Goal: Task Accomplishment & Management: Complete application form

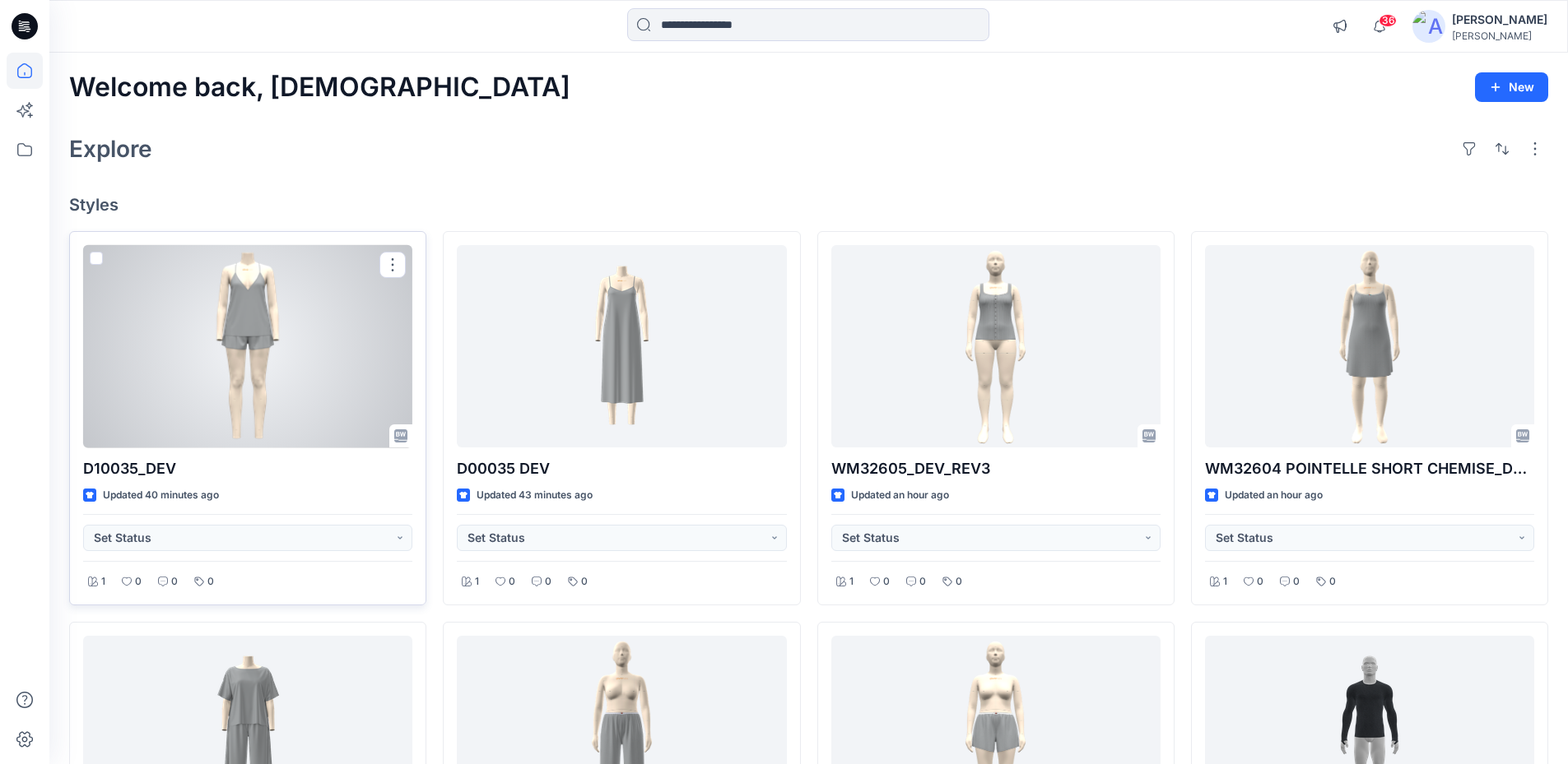
click at [215, 310] on div at bounding box center [247, 347] width 329 height 203
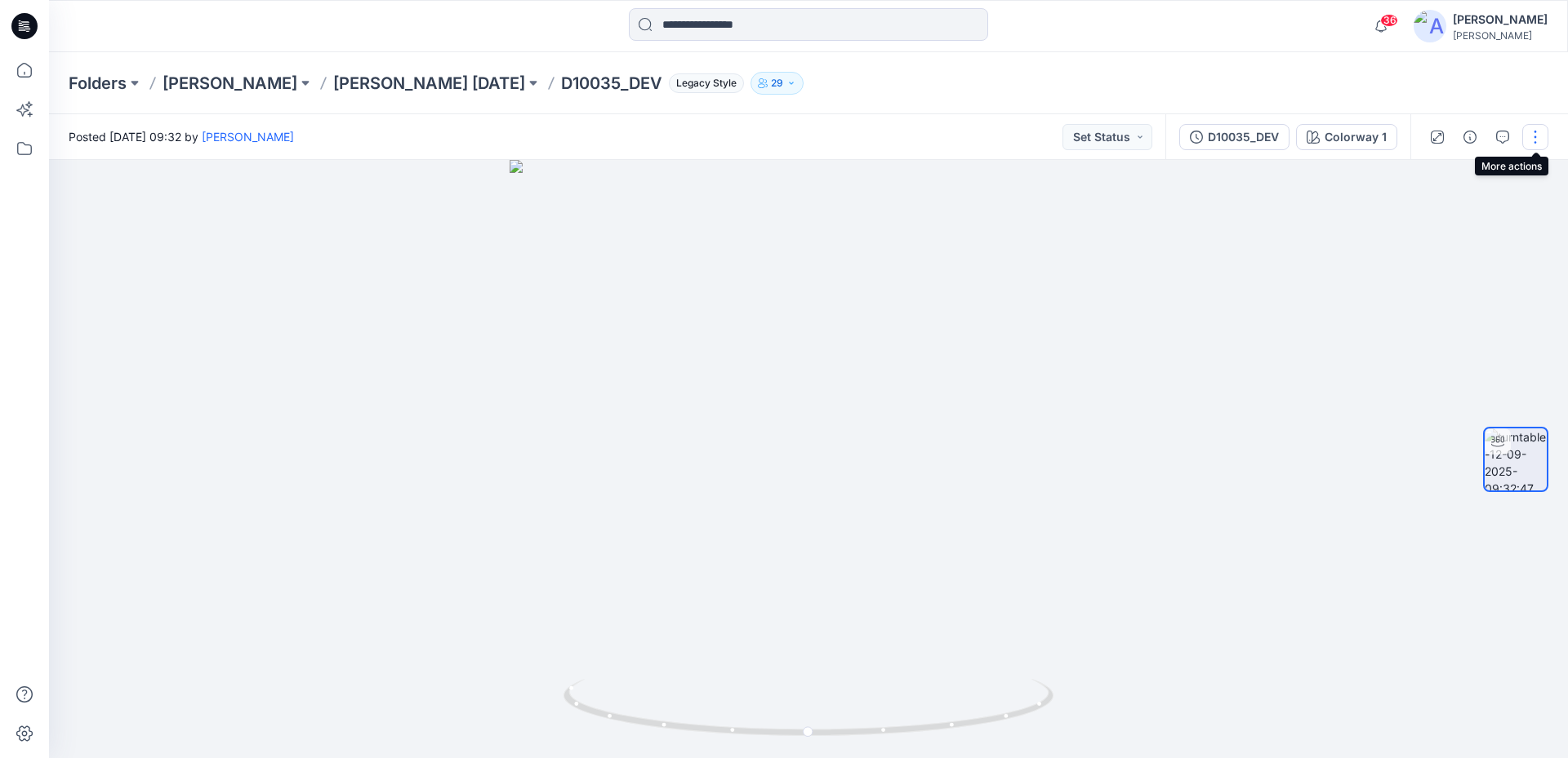
click at [1537, 134] on button "button" at bounding box center [1534, 136] width 26 height 26
click at [1473, 175] on button "Edit" at bounding box center [1467, 175] width 151 height 30
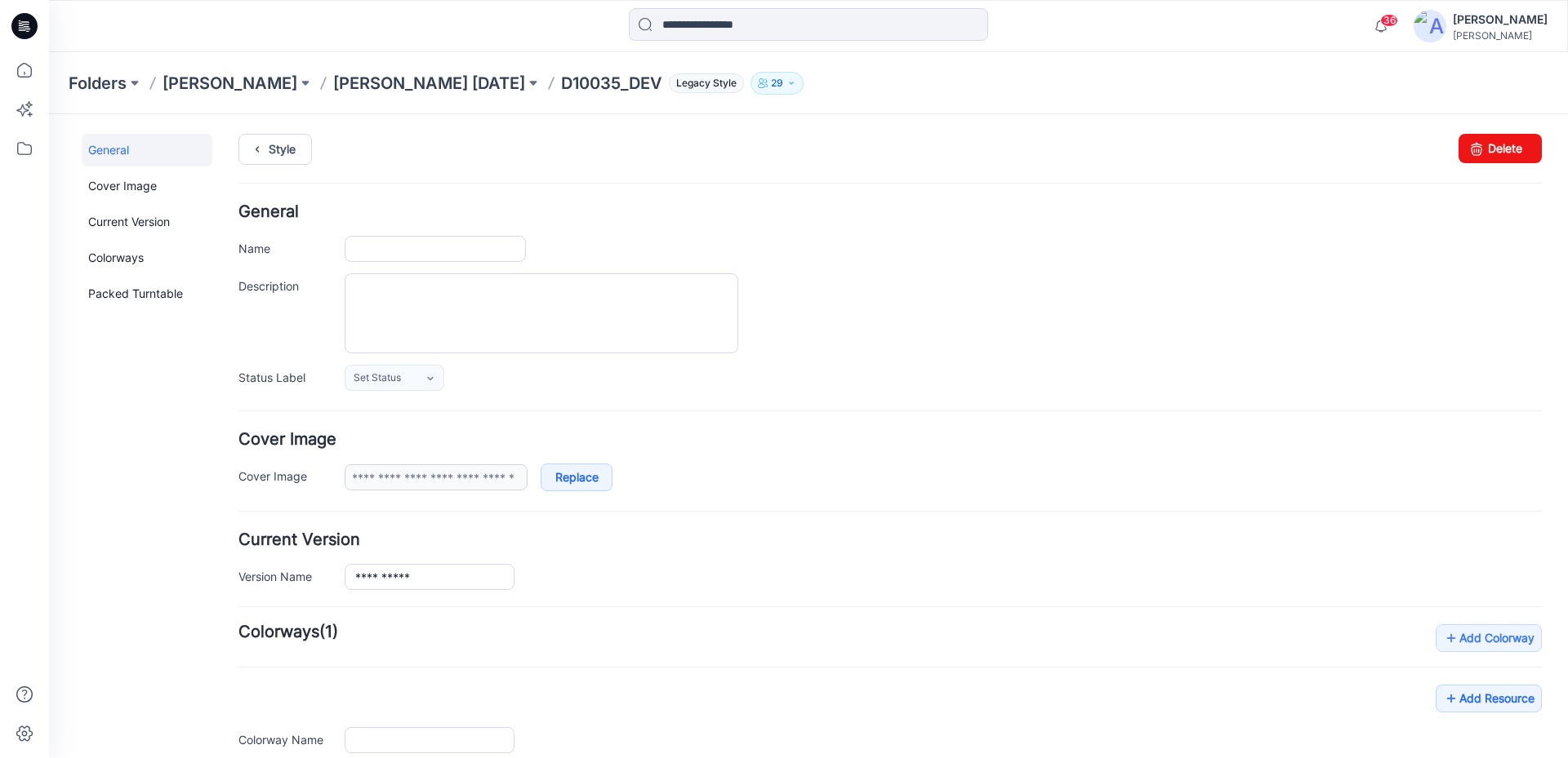
type input "**********"
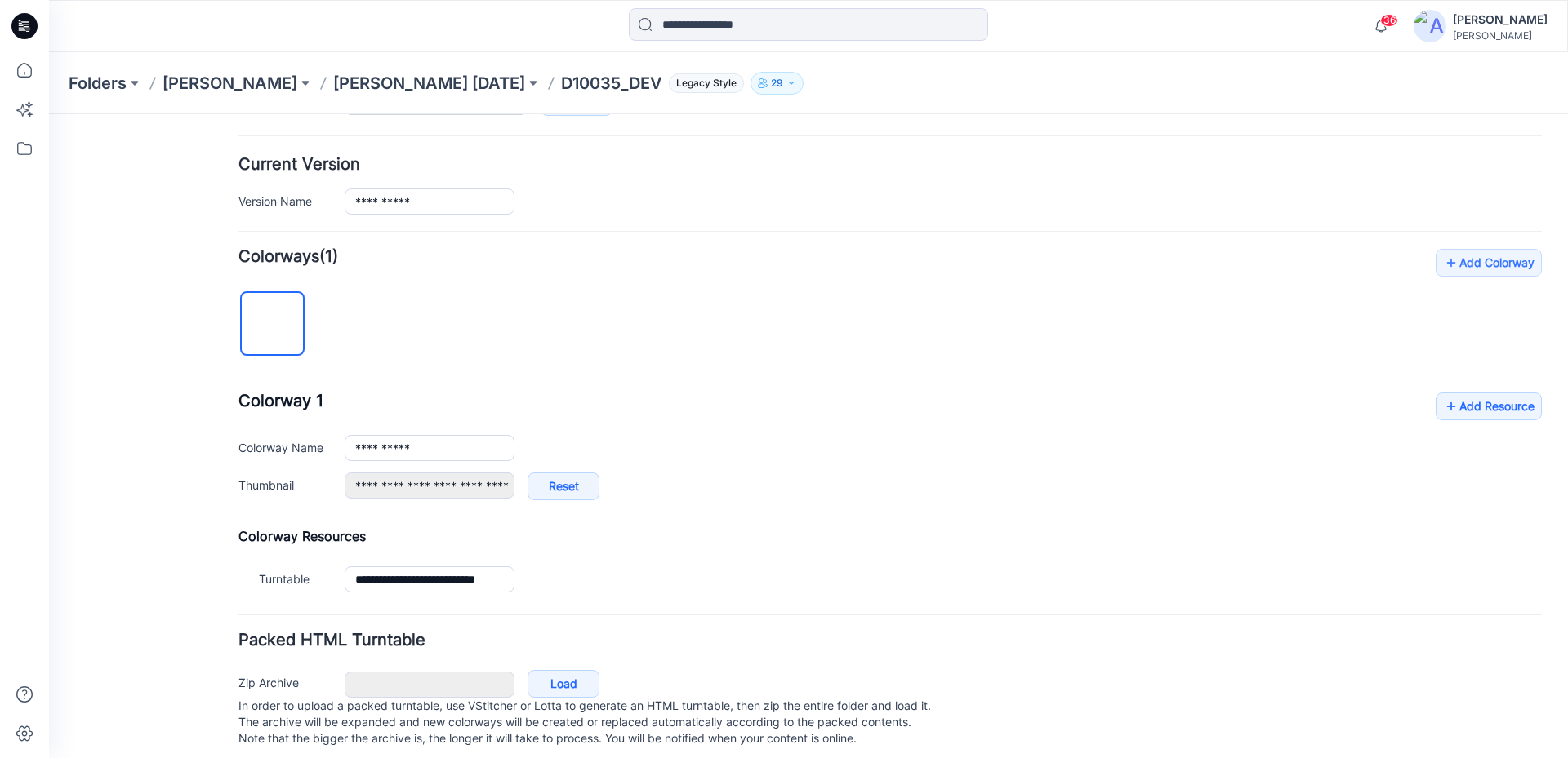
scroll to position [402, 0]
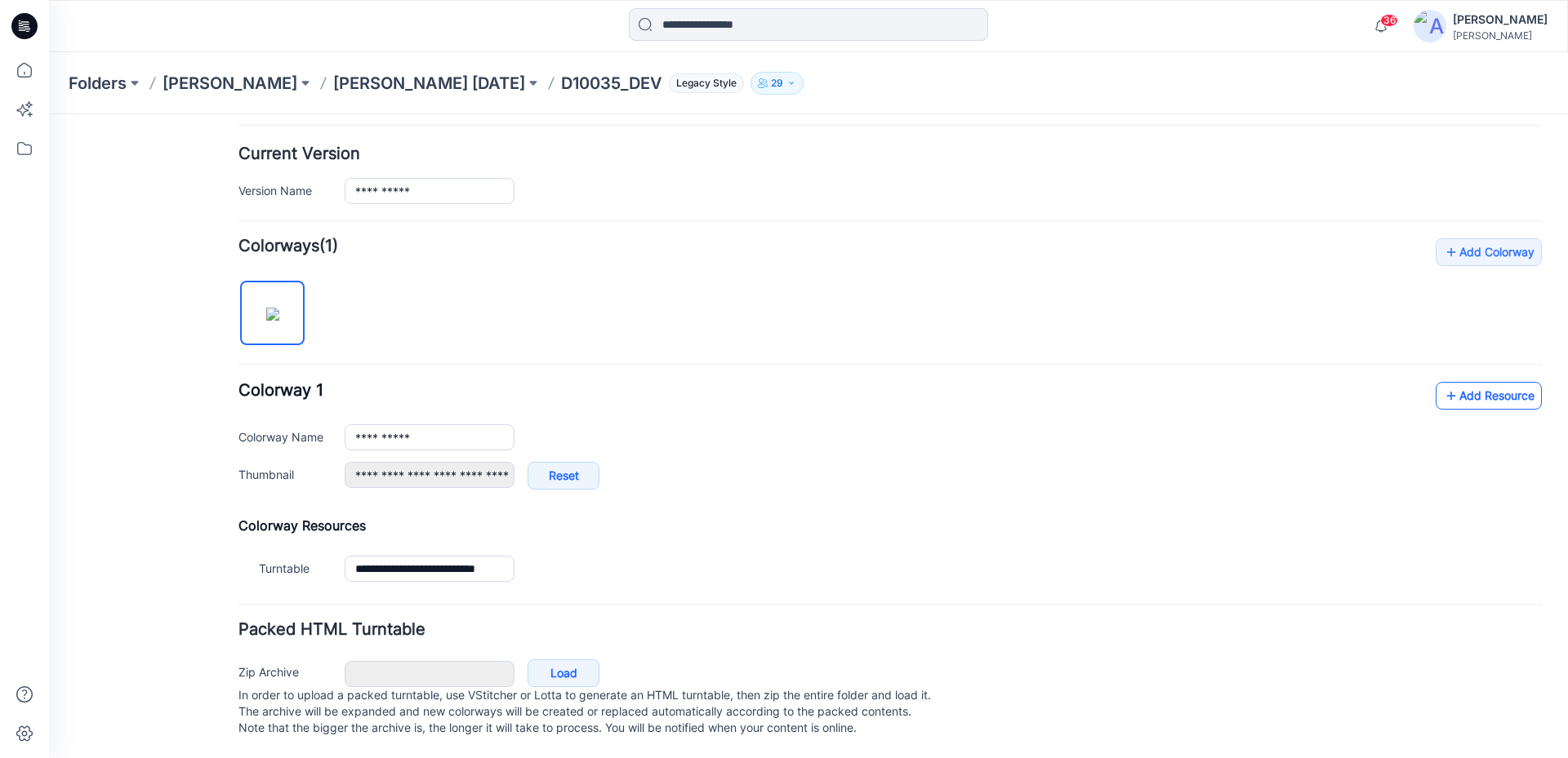
click at [1452, 382] on link "Add Resource" at bounding box center [1488, 395] width 106 height 27
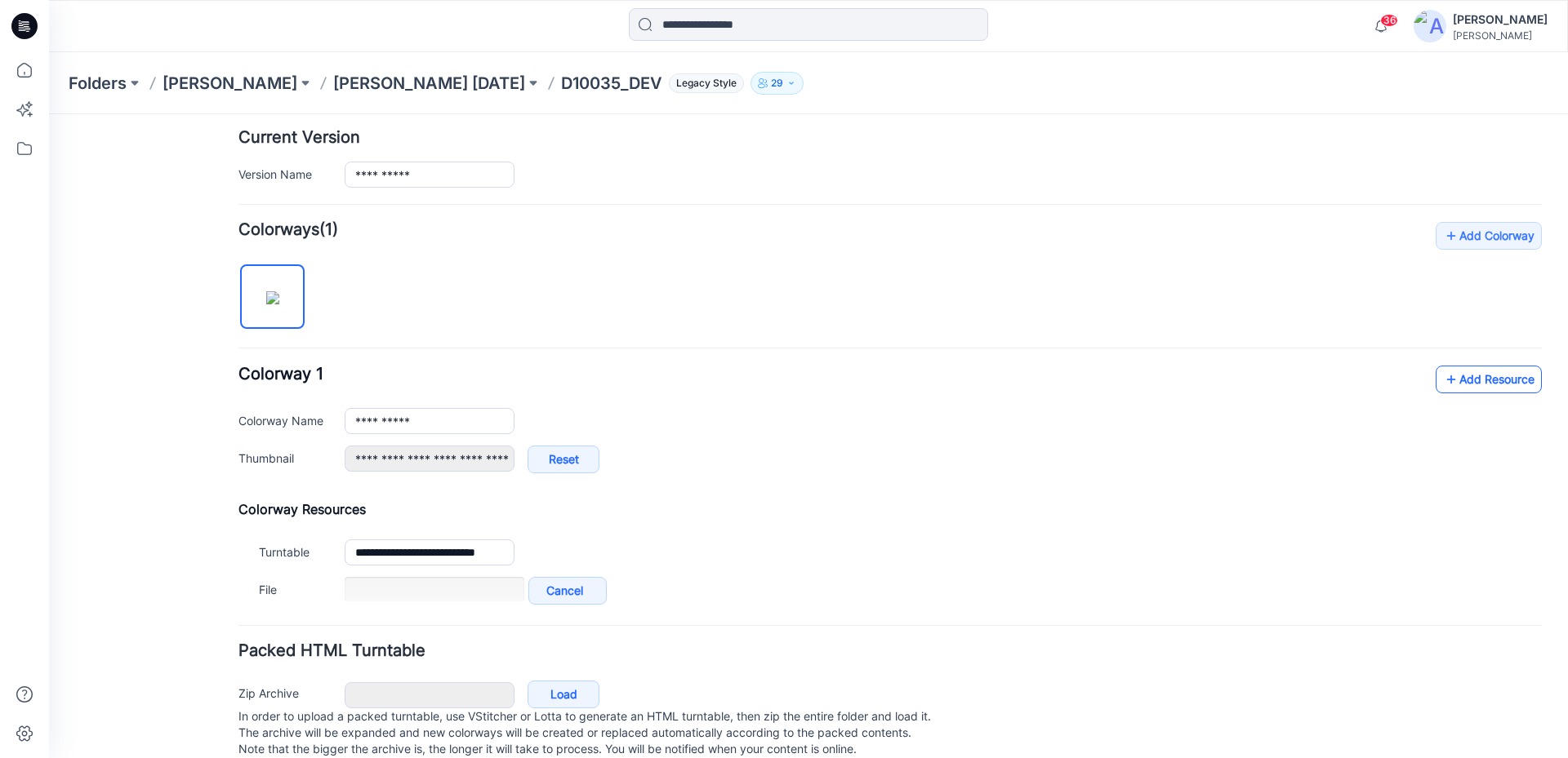
click at [1456, 388] on link "Add Resource" at bounding box center [1488, 379] width 106 height 27
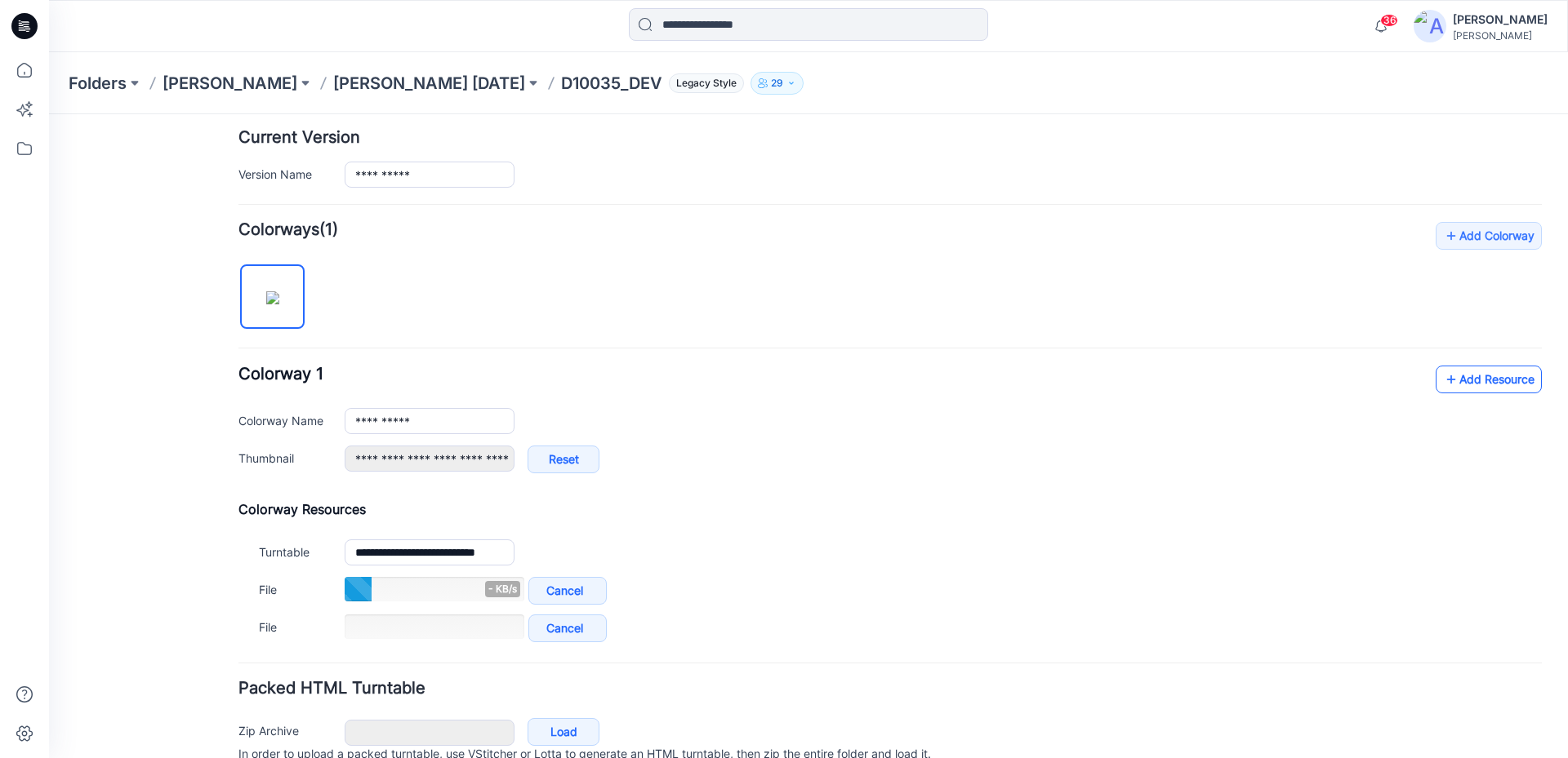
click at [1452, 383] on link "Add Resource" at bounding box center [1488, 379] width 106 height 27
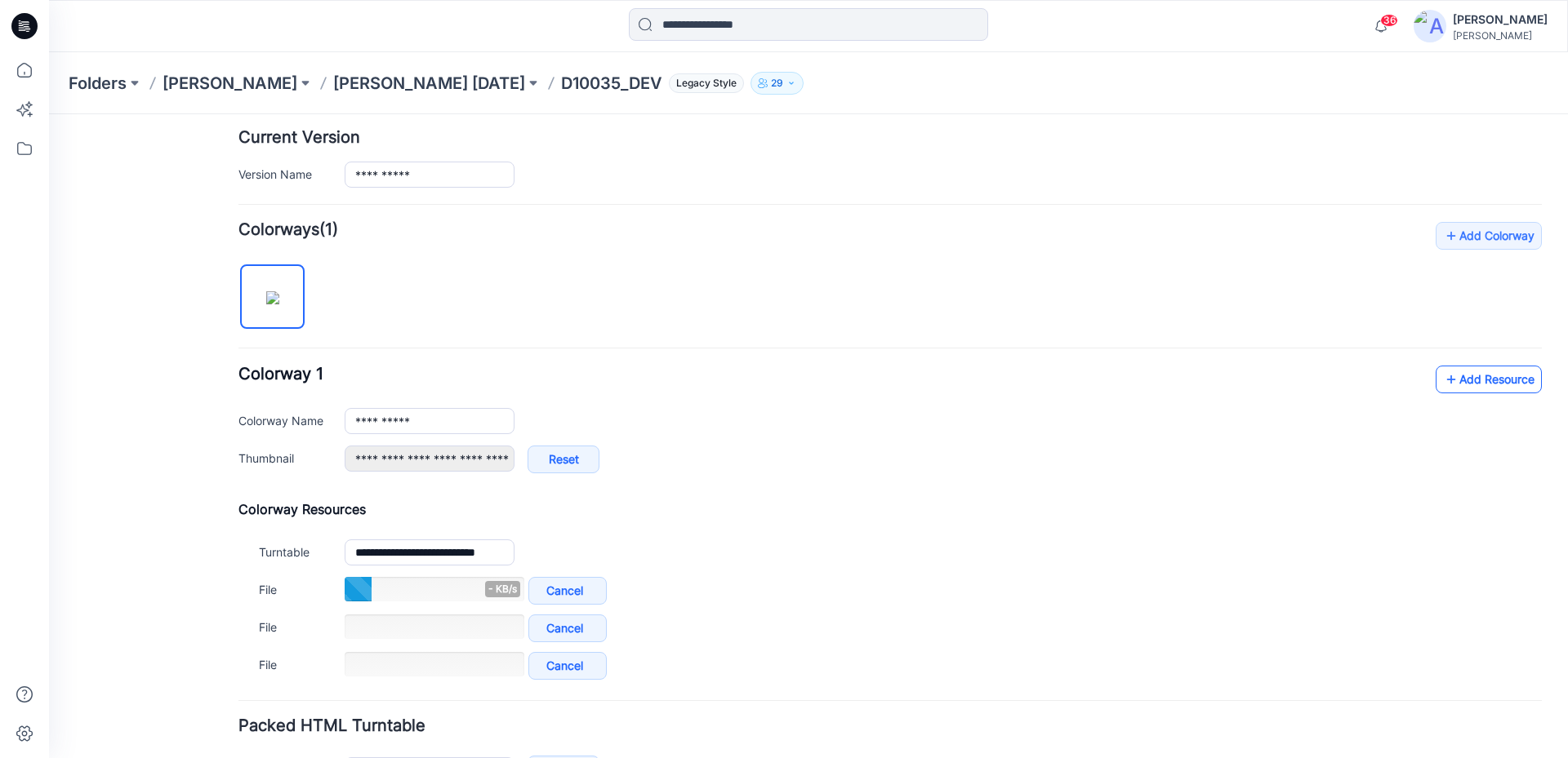
click at [1459, 383] on link "Add Resource" at bounding box center [1488, 379] width 106 height 27
click at [1479, 378] on link "Add Resource" at bounding box center [1488, 379] width 106 height 27
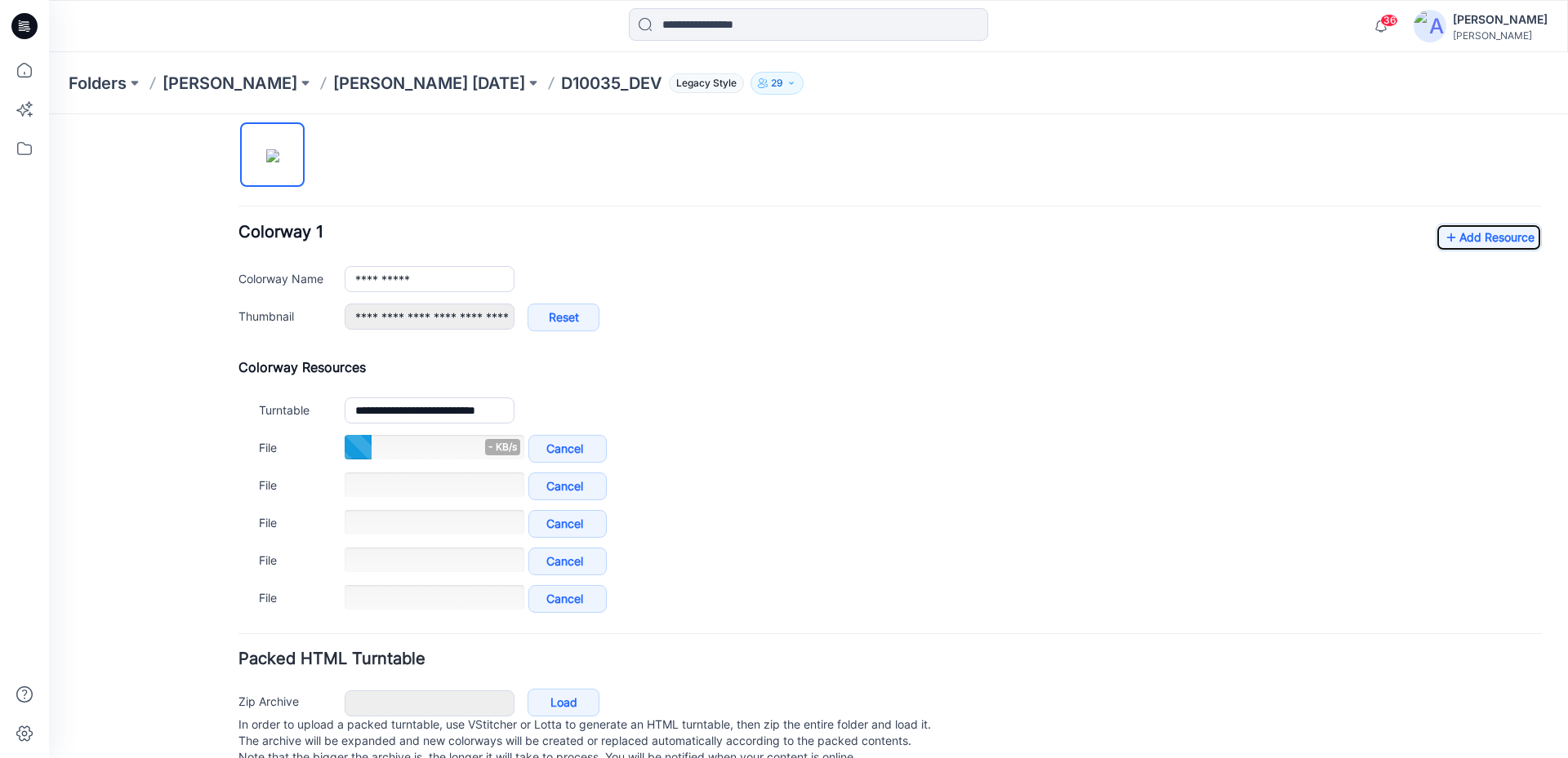
scroll to position [566, 0]
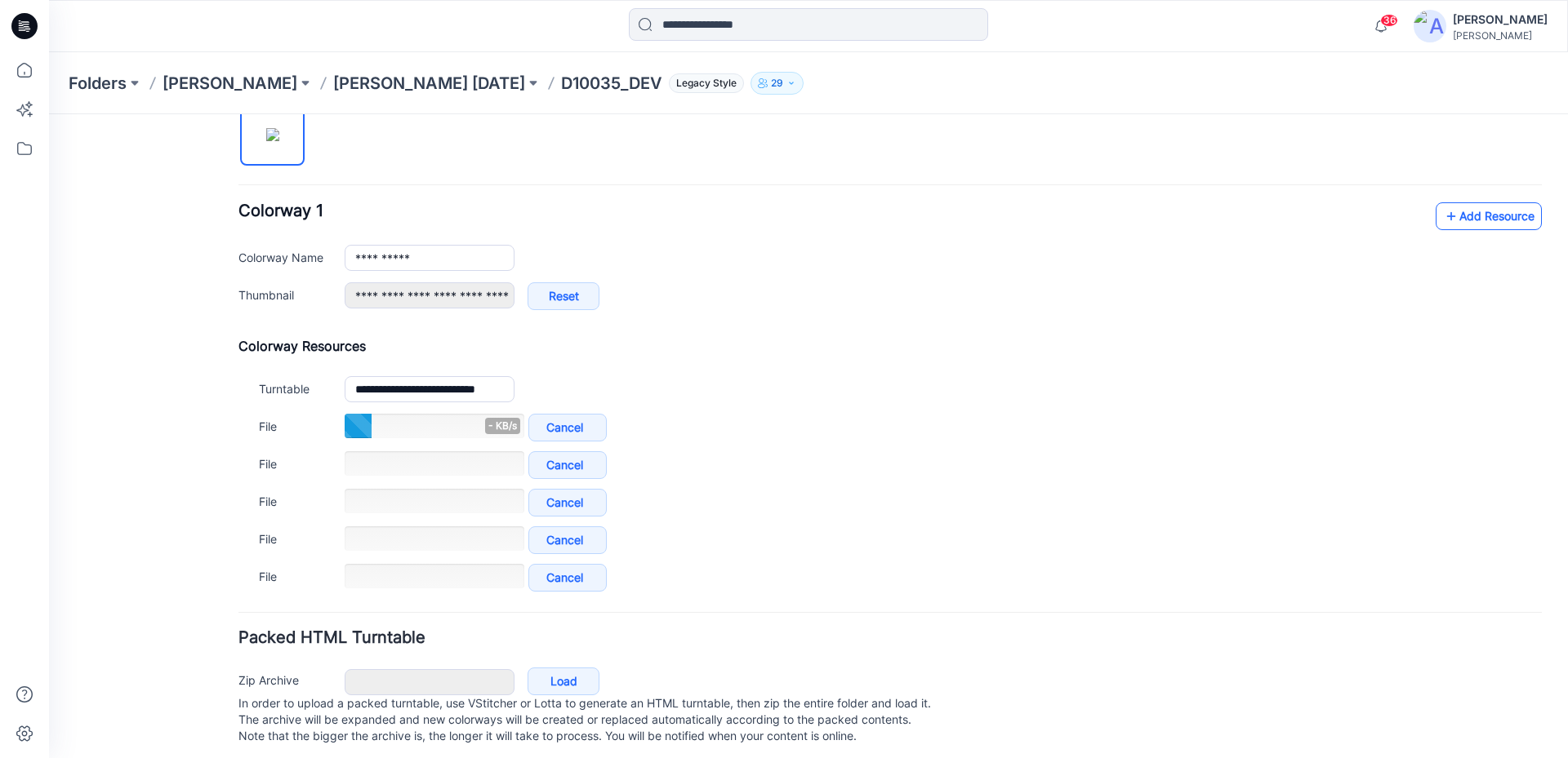
click at [1451, 213] on link "Add Resource" at bounding box center [1488, 216] width 106 height 27
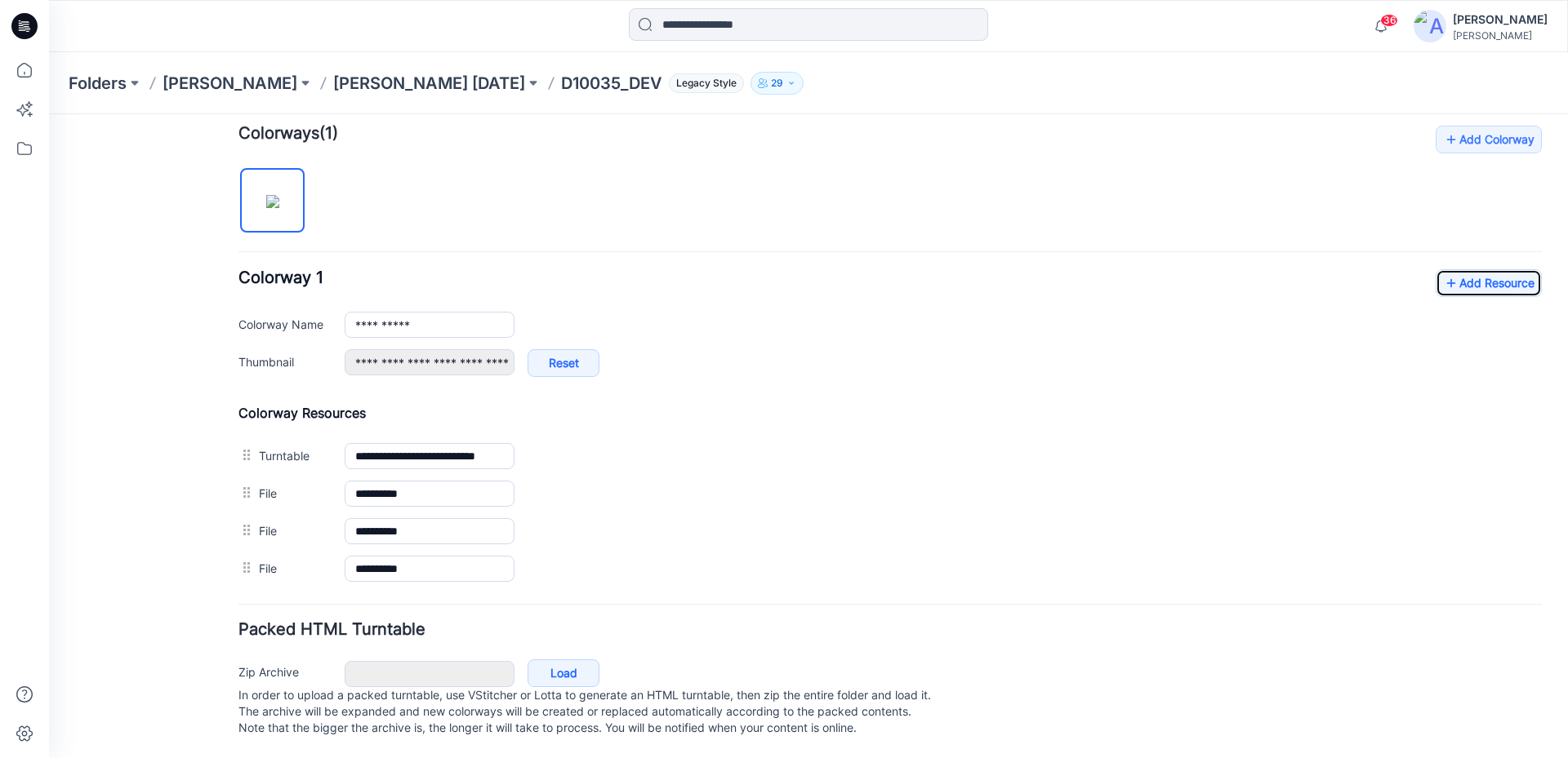
scroll to position [0, 0]
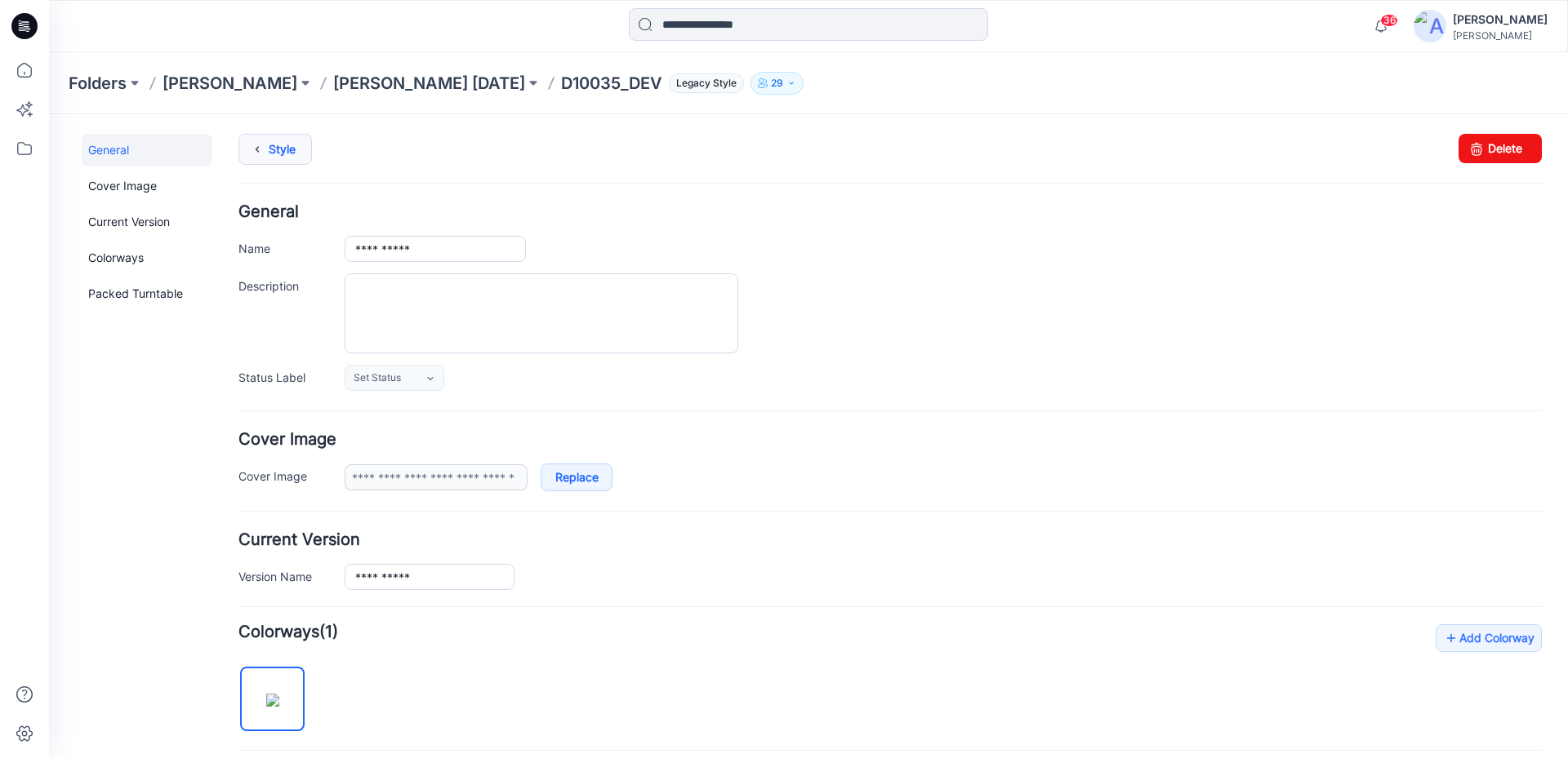
click at [293, 150] on link "Style" at bounding box center [275, 149] width 74 height 31
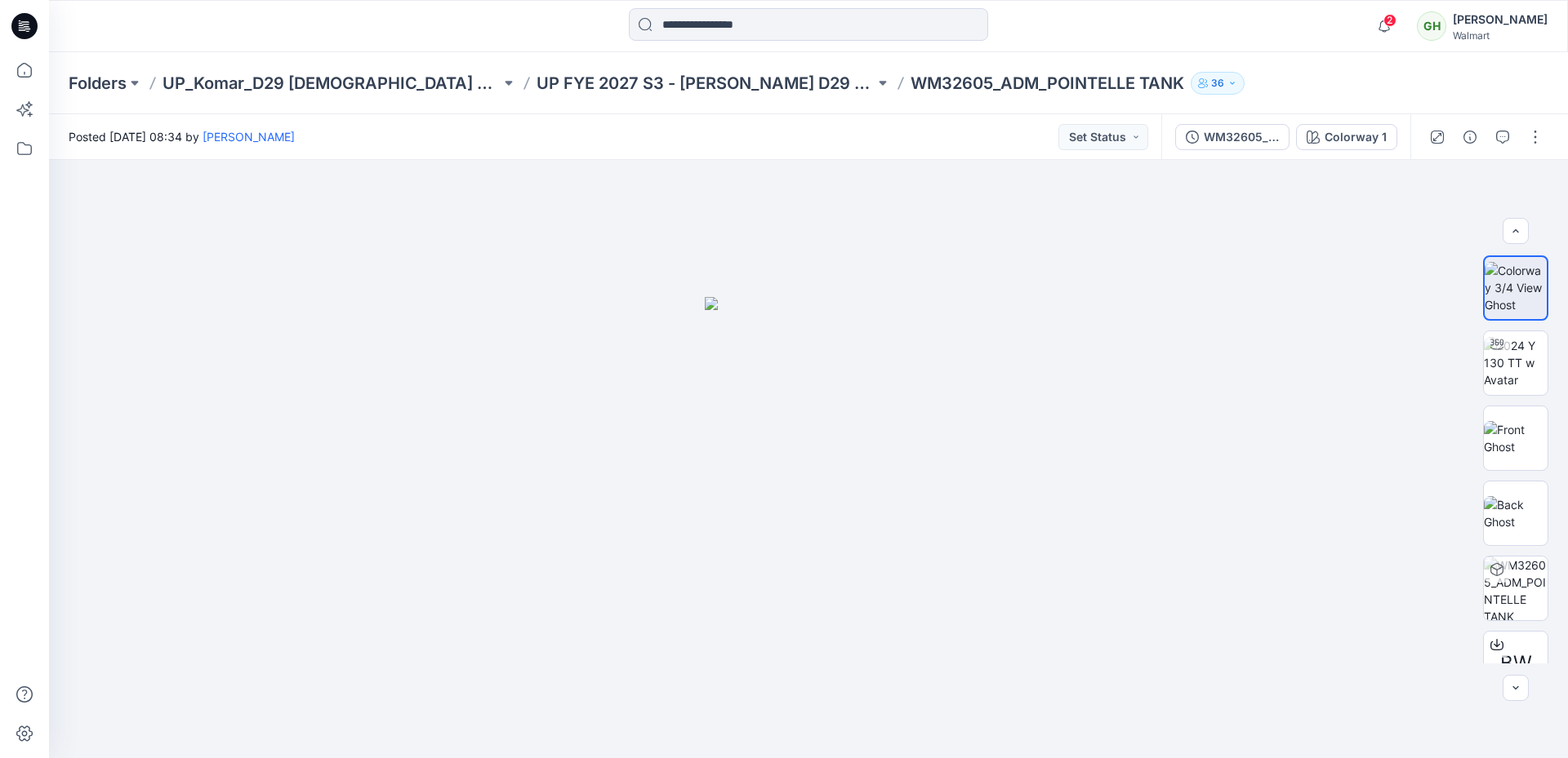
scroll to position [245, 0]
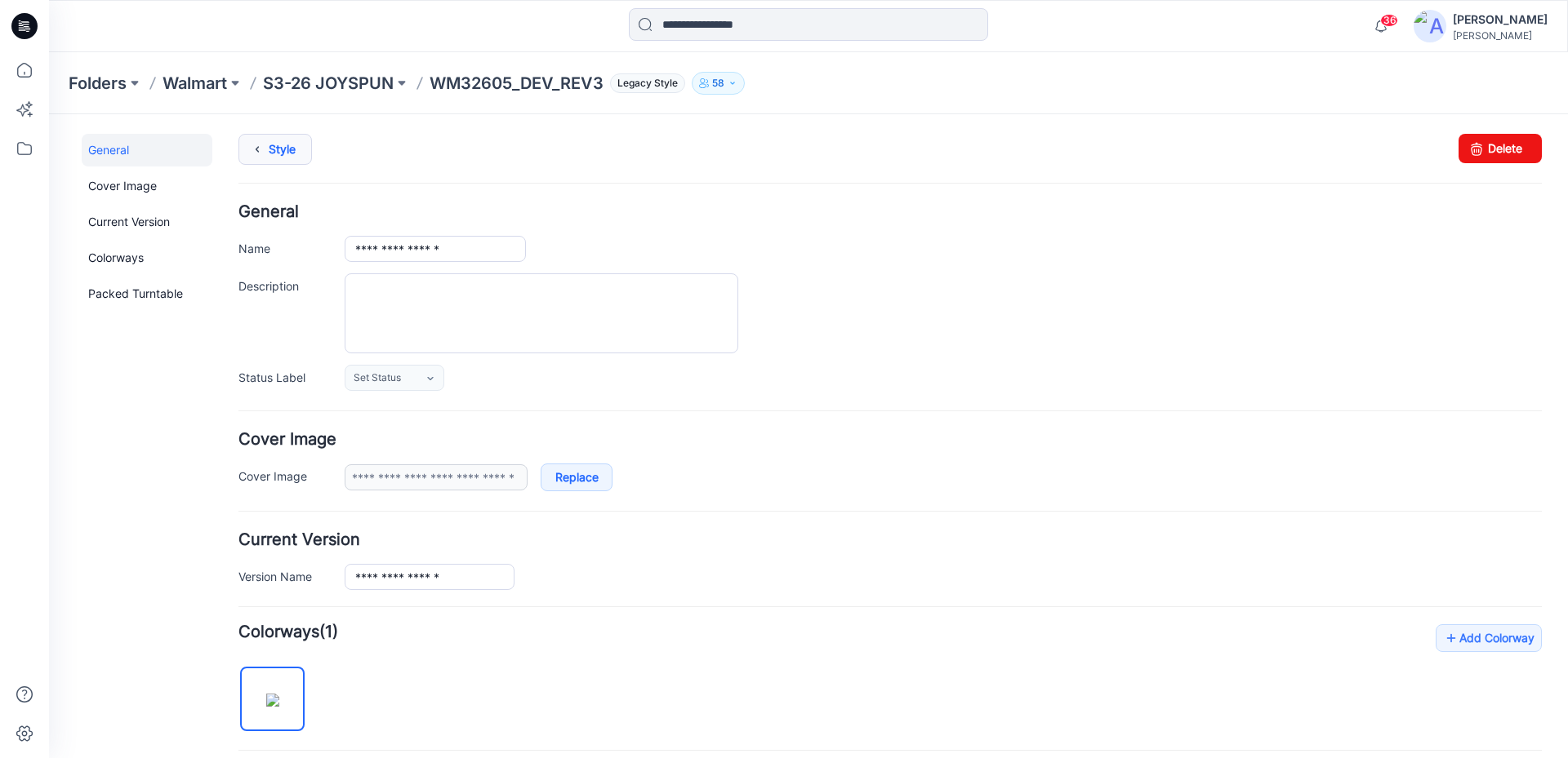
click at [277, 150] on link "Style" at bounding box center [275, 149] width 74 height 31
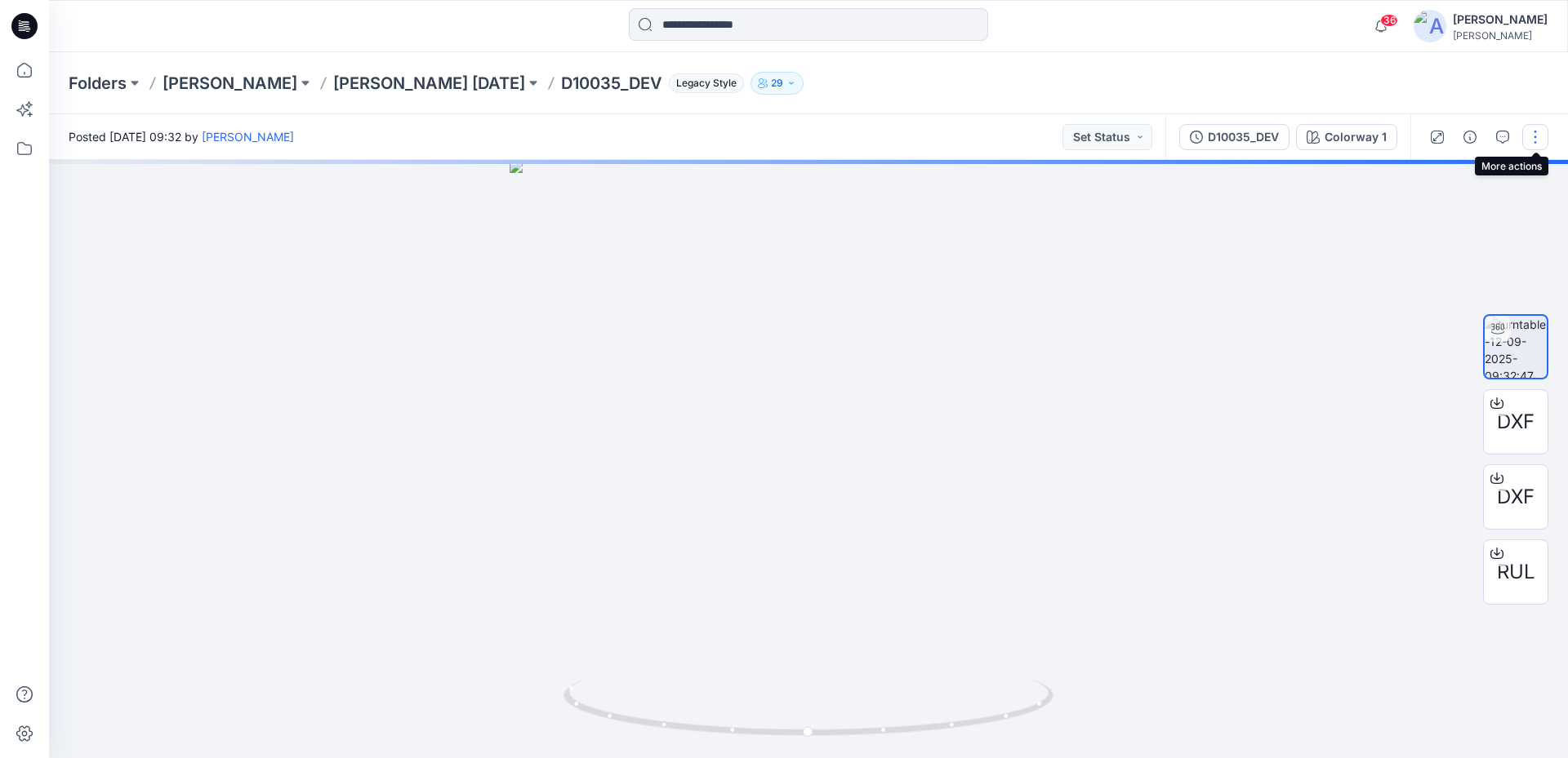
click at [1535, 135] on button "button" at bounding box center [1534, 136] width 26 height 26
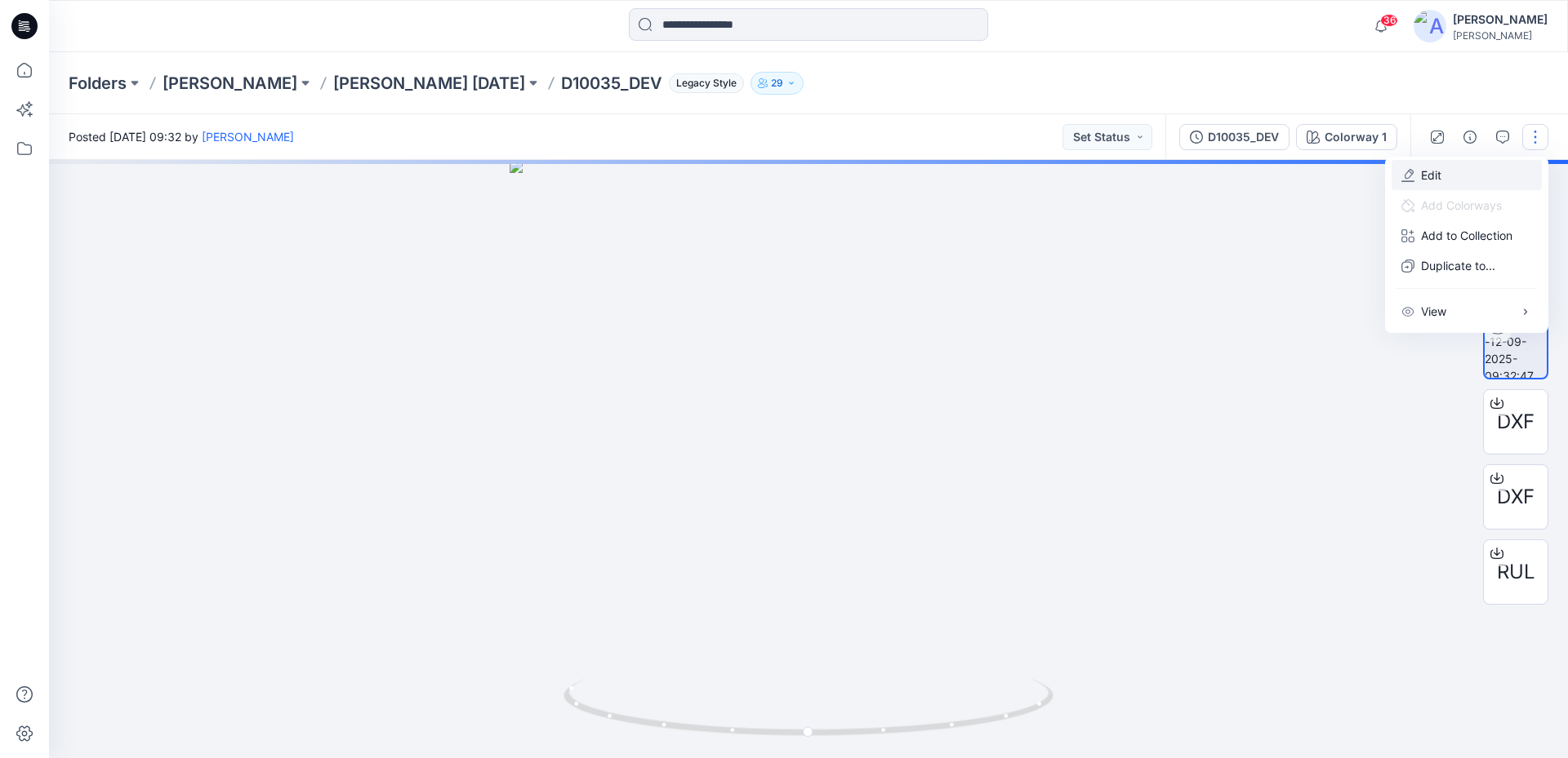
click at [1443, 177] on button "Edit" at bounding box center [1467, 175] width 151 height 30
click at [1444, 180] on button "Edit" at bounding box center [1467, 175] width 151 height 30
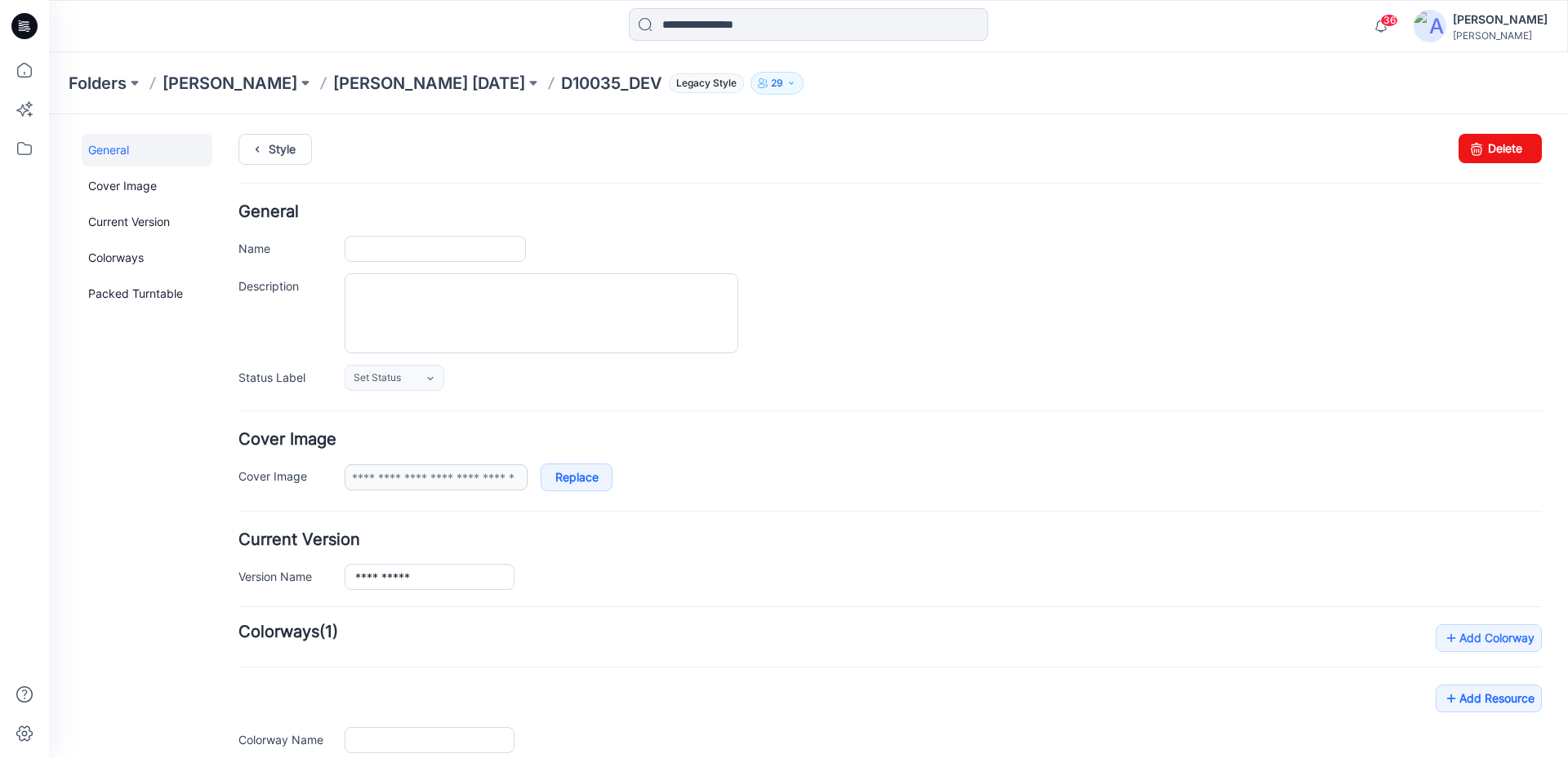
type input "**********"
click at [276, 158] on link "Style" at bounding box center [275, 149] width 74 height 31
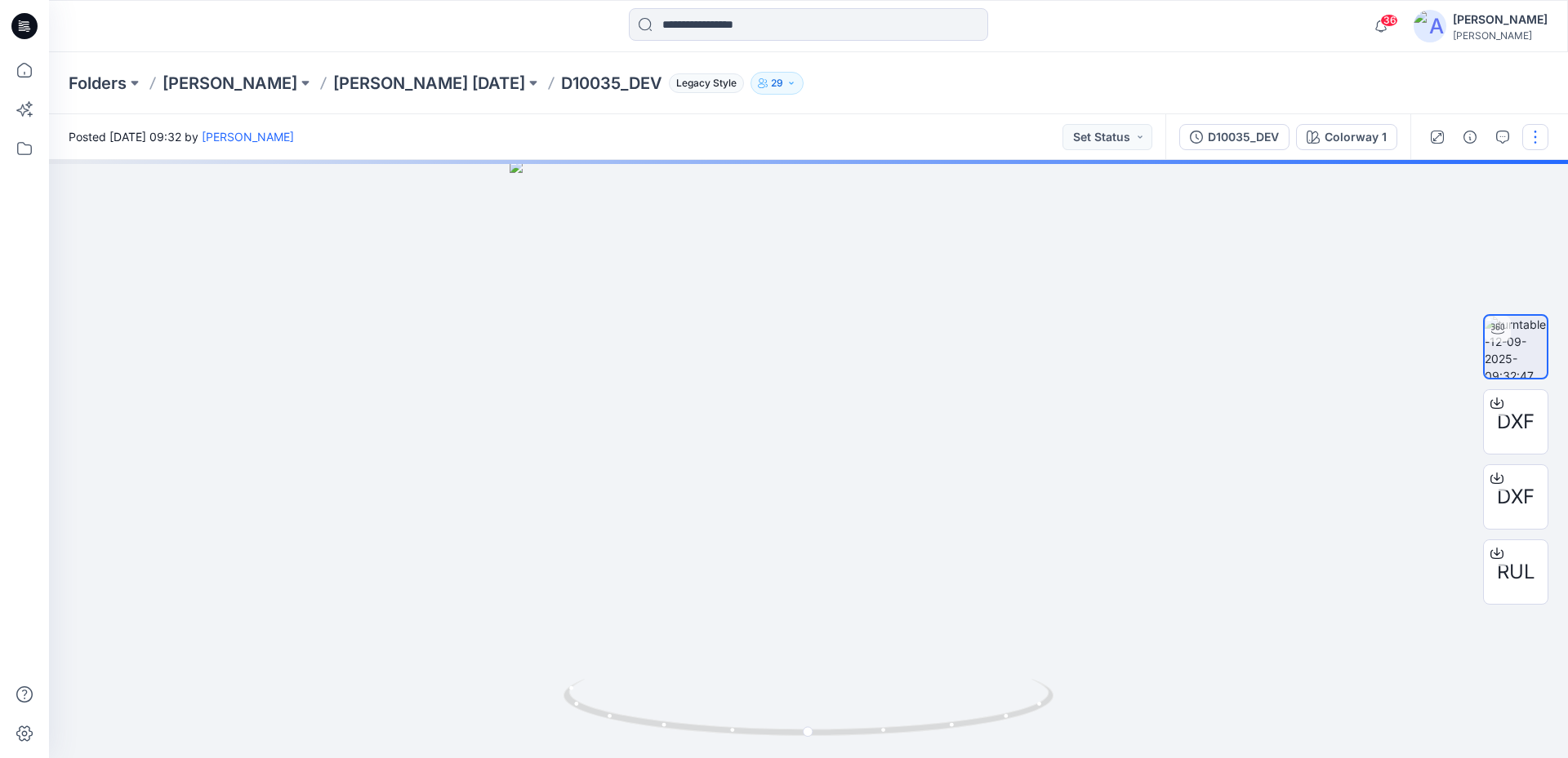
click at [1525, 141] on button "button" at bounding box center [1534, 136] width 26 height 26
click at [1409, 178] on icon "button" at bounding box center [1408, 175] width 13 height 13
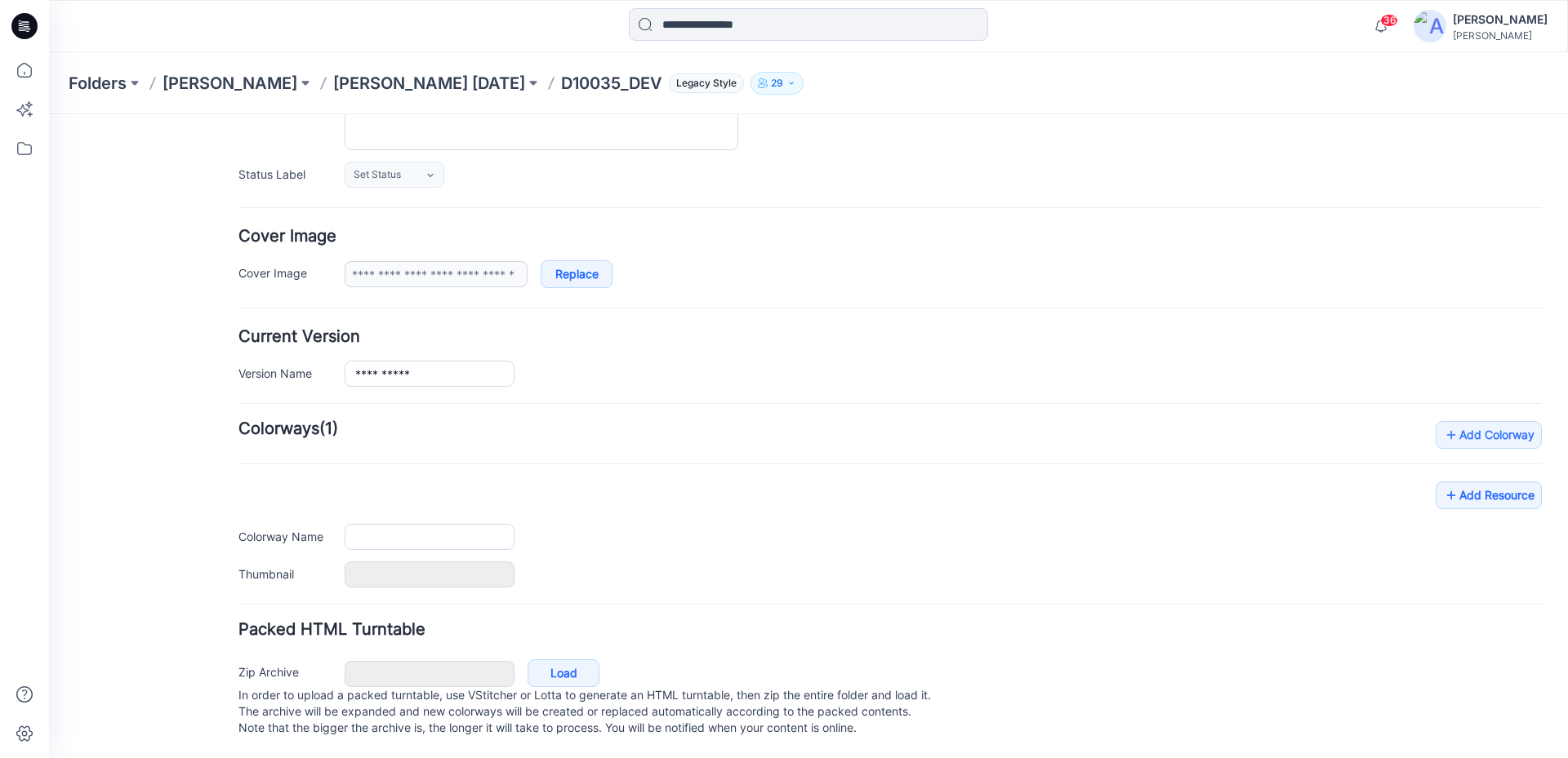
scroll to position [220, 0]
type input "**********"
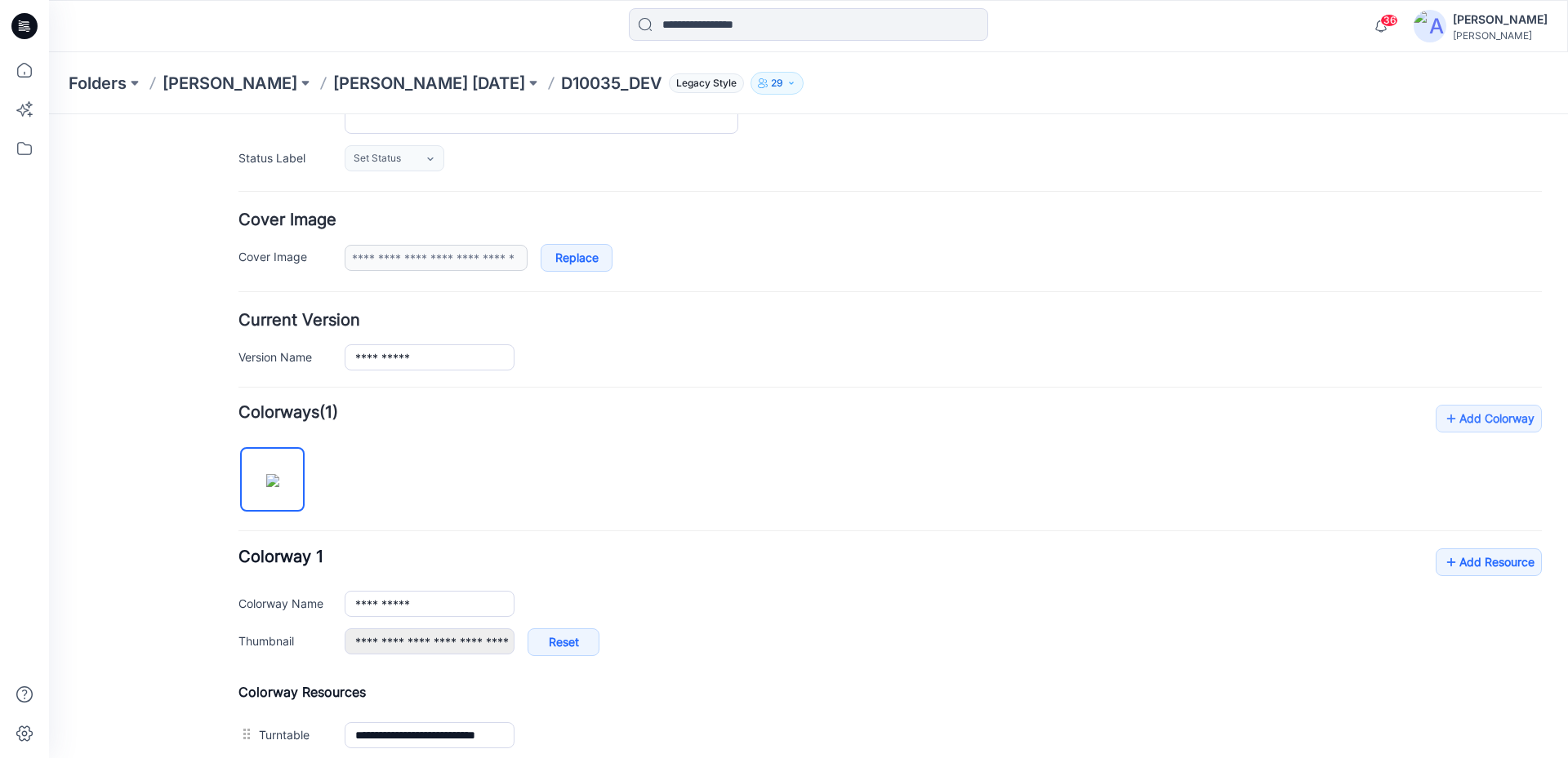
scroll to position [546, 0]
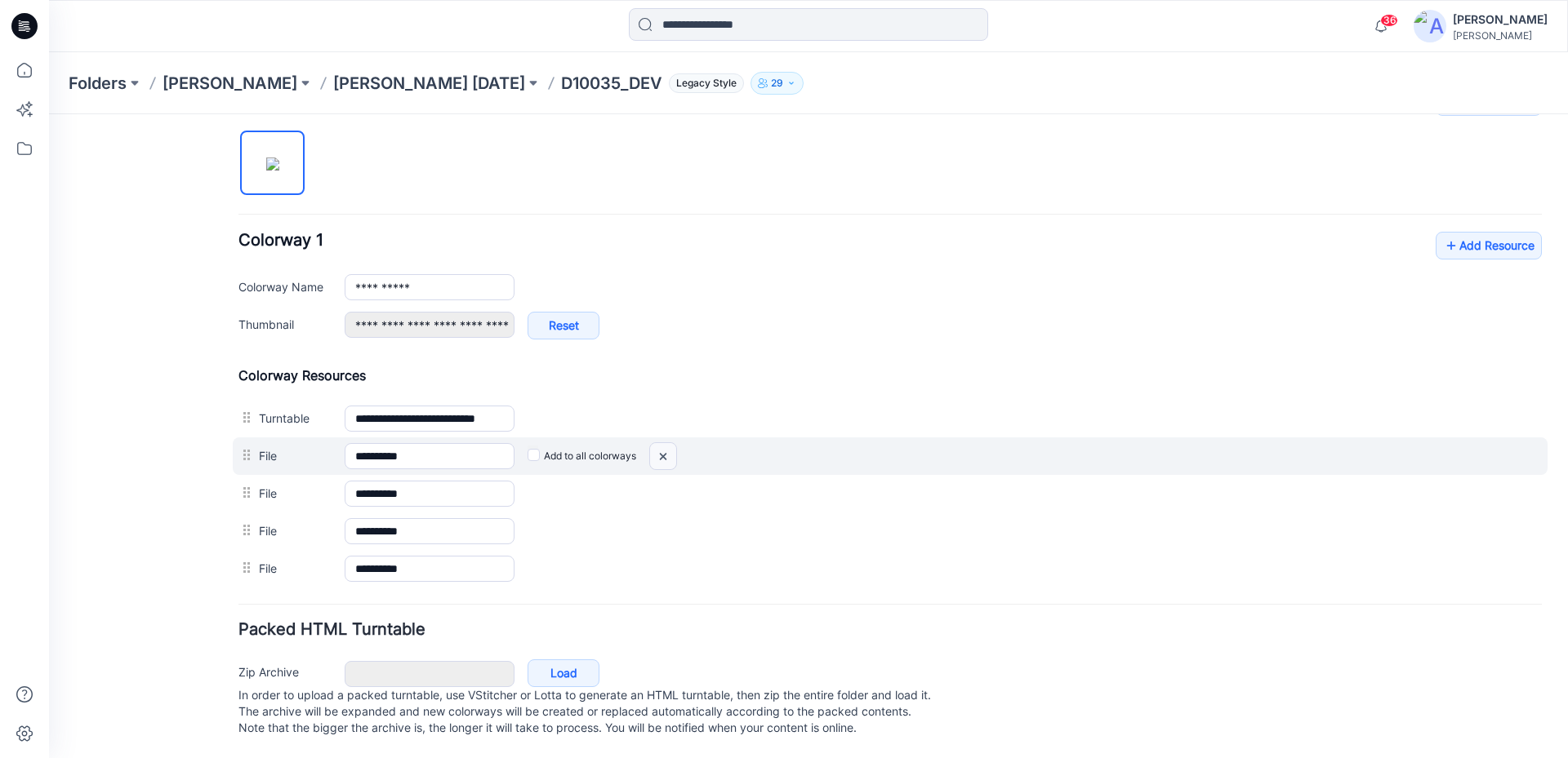
click at [672, 446] on img at bounding box center [663, 456] width 26 height 27
click at [662, 444] on div at bounding box center [663, 456] width 27 height 27
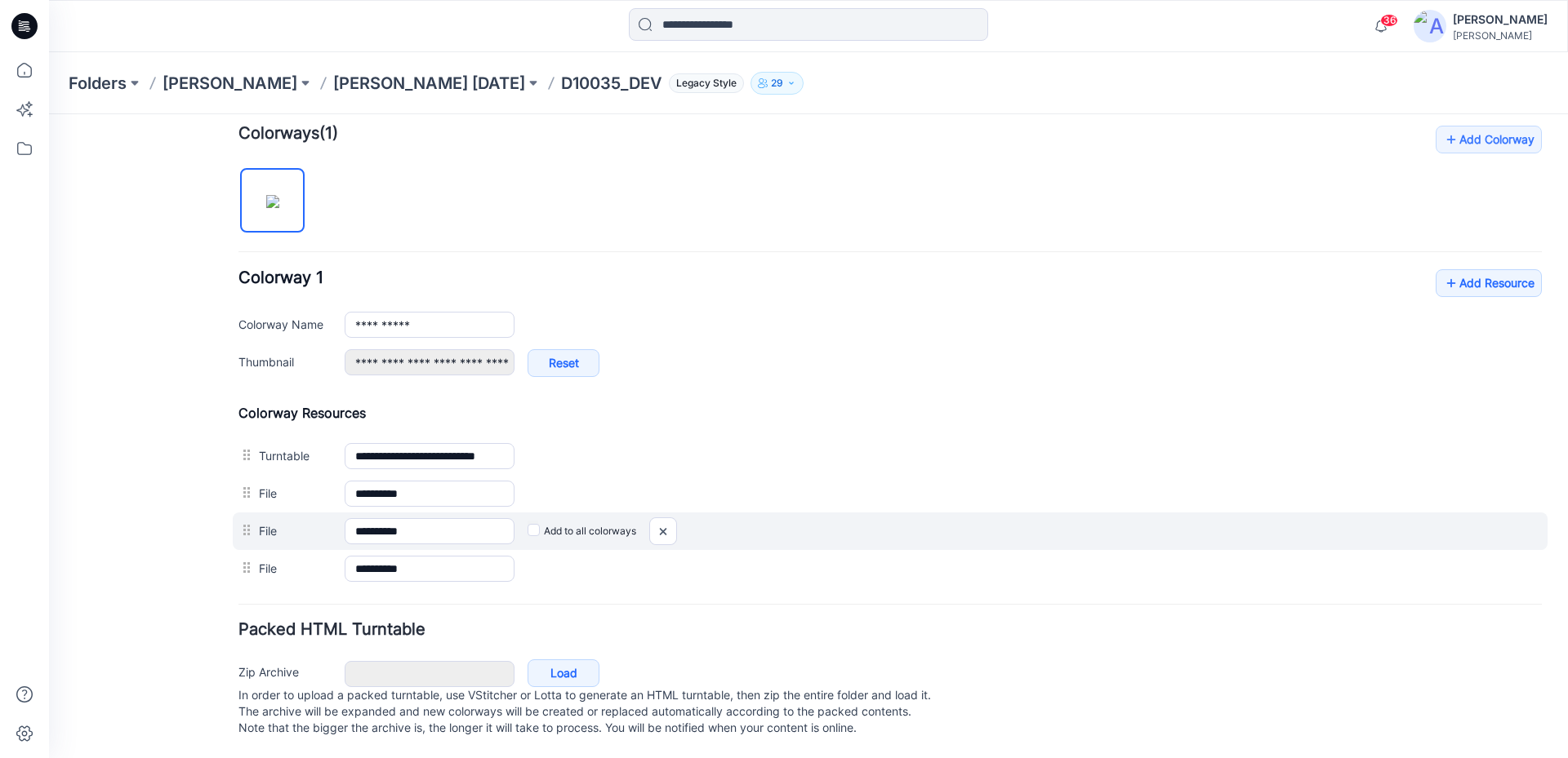
scroll to position [515, 0]
click at [661, 521] on img at bounding box center [663, 531] width 26 height 27
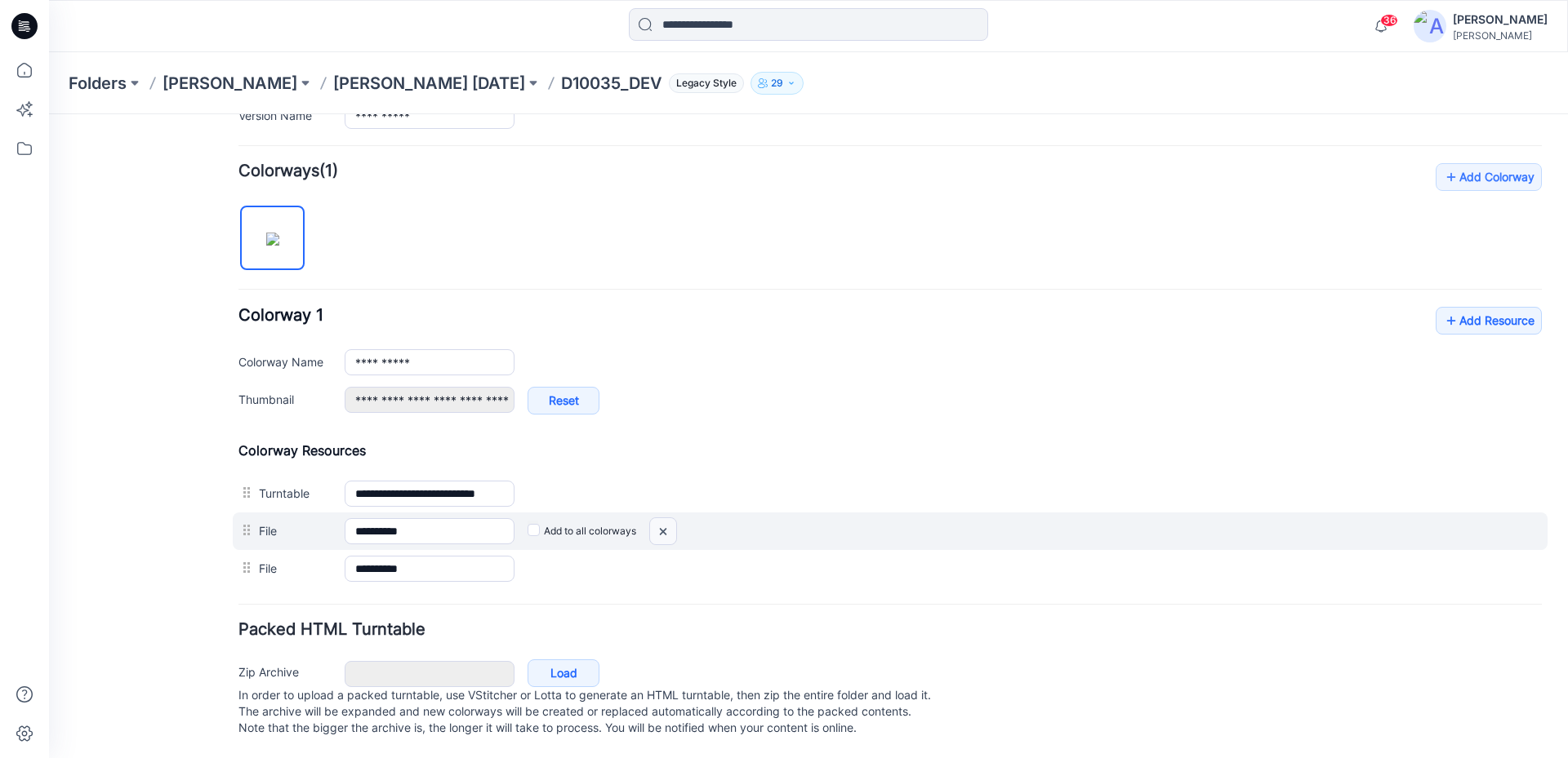
scroll to position [477, 0]
drag, startPoint x: 663, startPoint y: 516, endPoint x: 894, endPoint y: 167, distance: 418.5
click at [663, 518] on img at bounding box center [663, 531] width 26 height 27
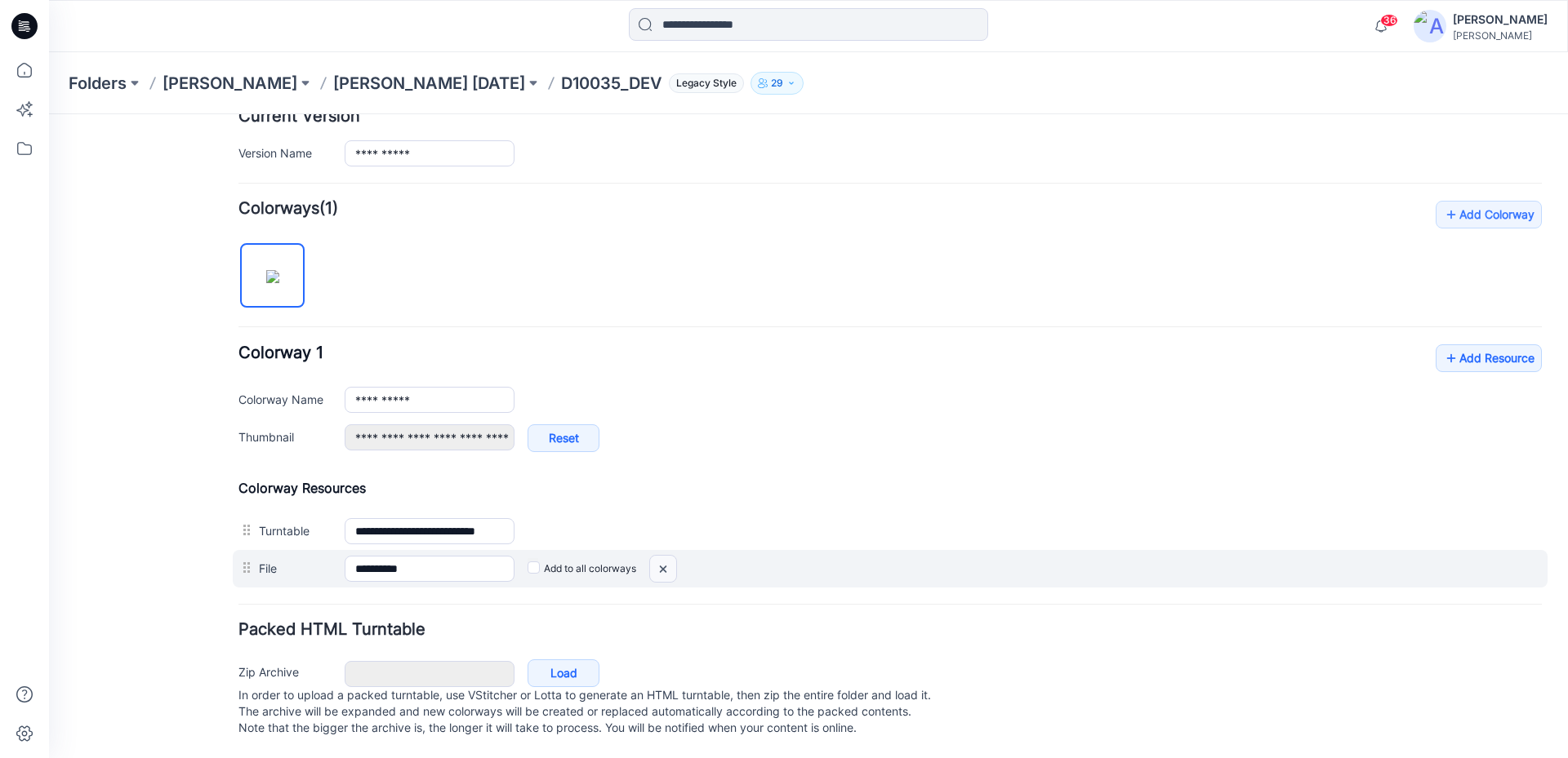
drag, startPoint x: 668, startPoint y: 557, endPoint x: 912, endPoint y: 180, distance: 449.1
click at [668, 557] on img at bounding box center [663, 569] width 26 height 27
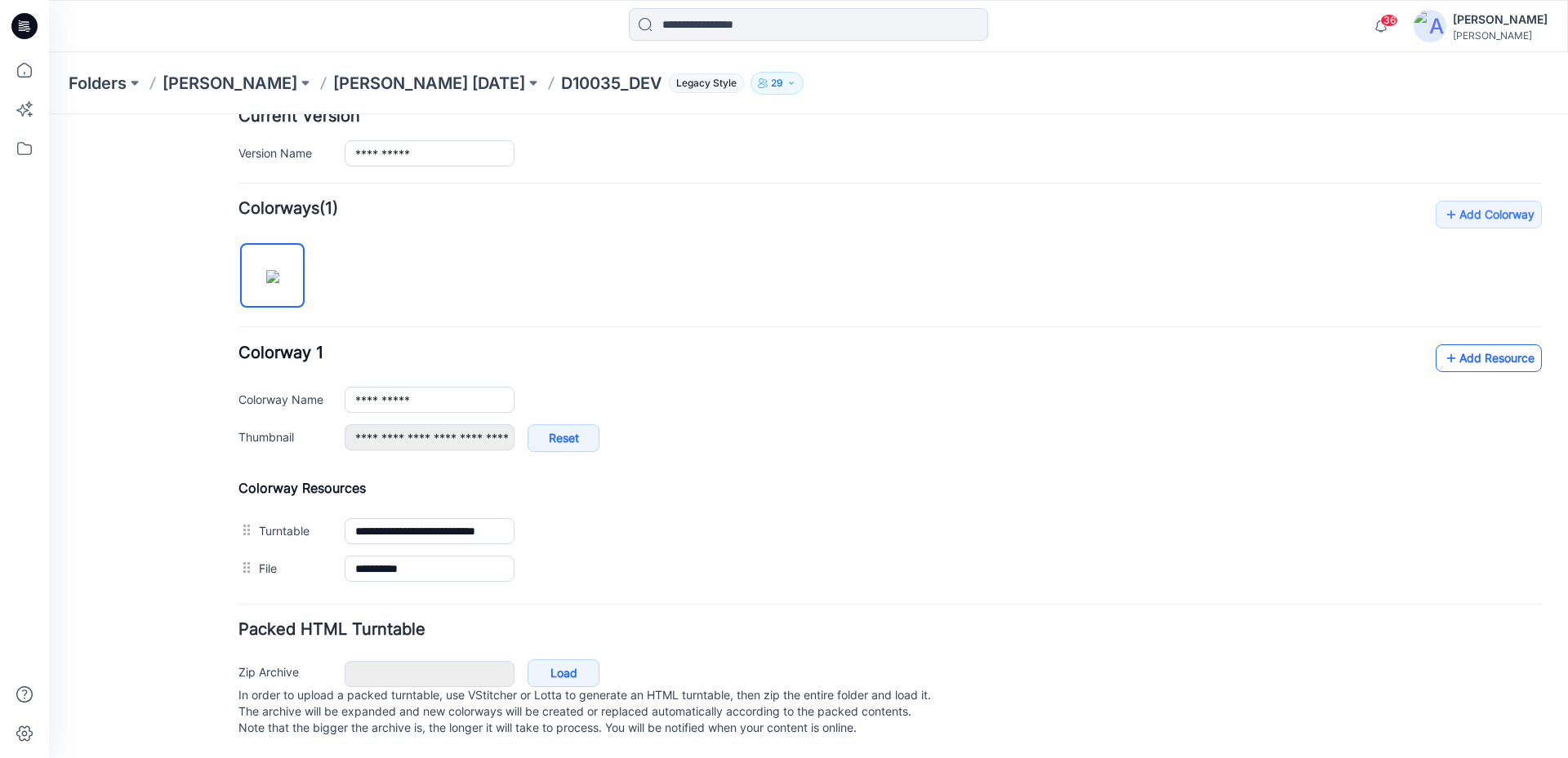
scroll to position [402, 0]
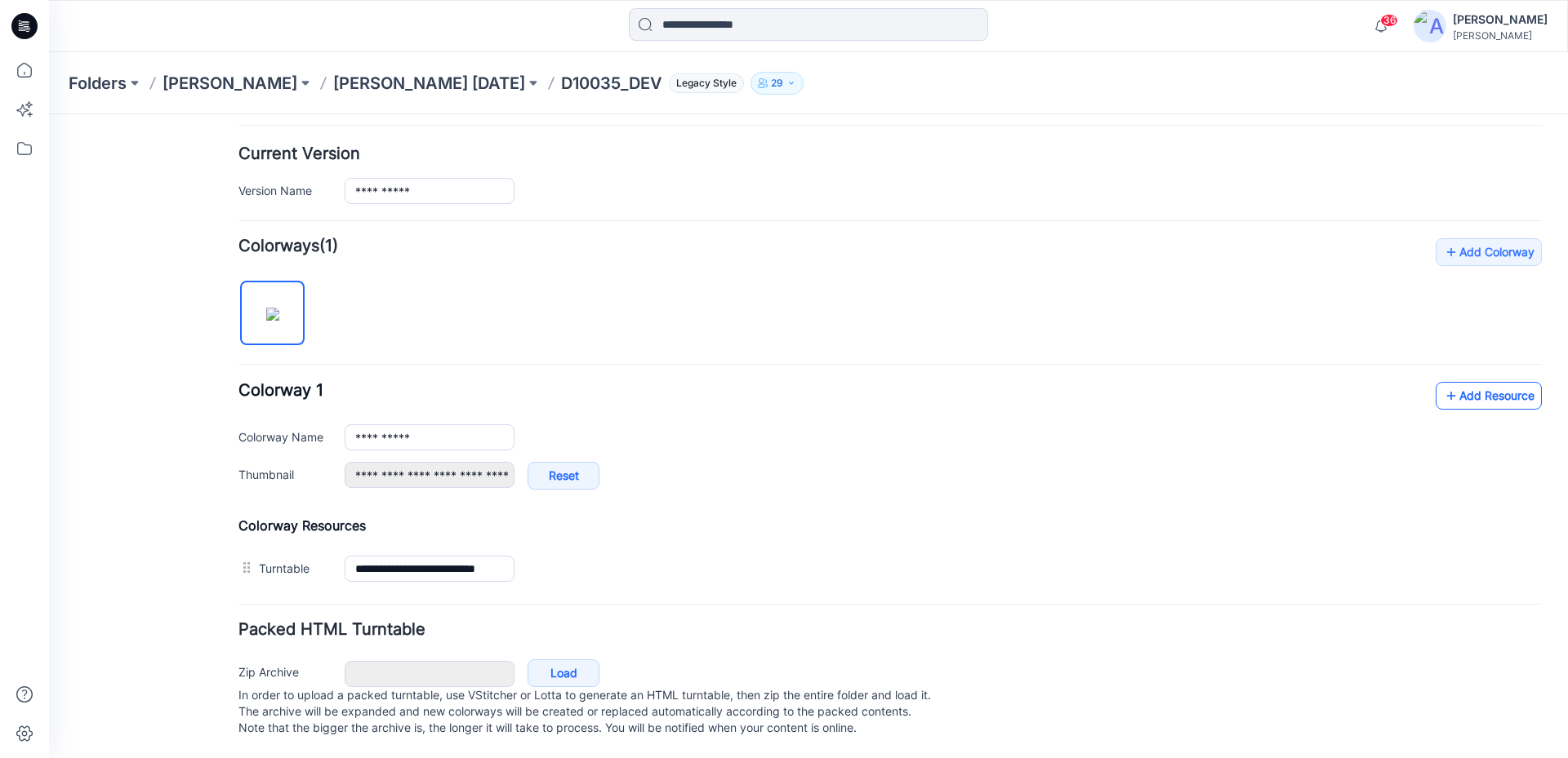
click at [1463, 382] on link "Add Resource" at bounding box center [1488, 395] width 106 height 27
click at [1464, 384] on link "Add Resource" at bounding box center [1488, 395] width 106 height 27
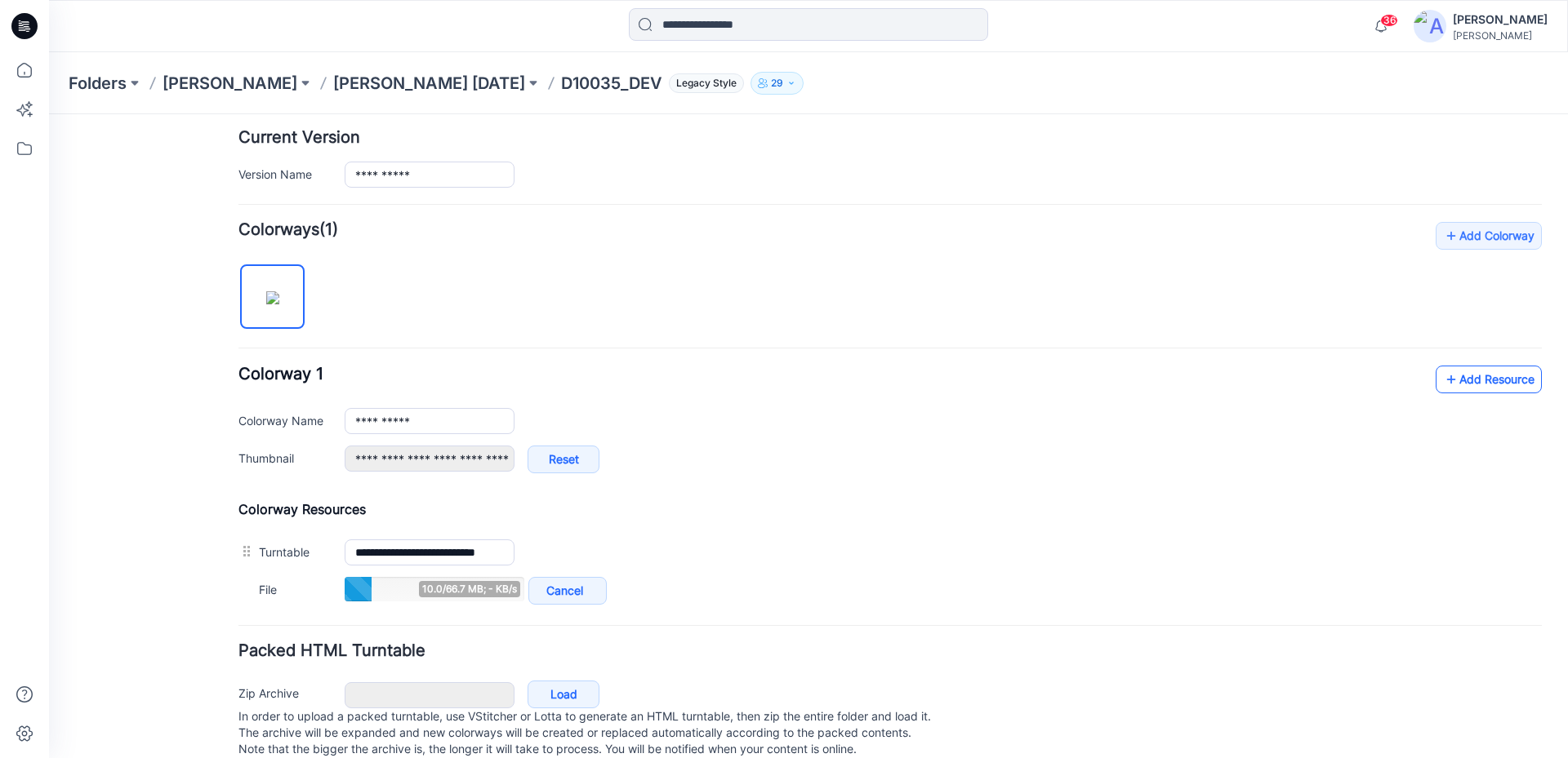
click at [1450, 377] on link "Add Resource" at bounding box center [1488, 379] width 106 height 27
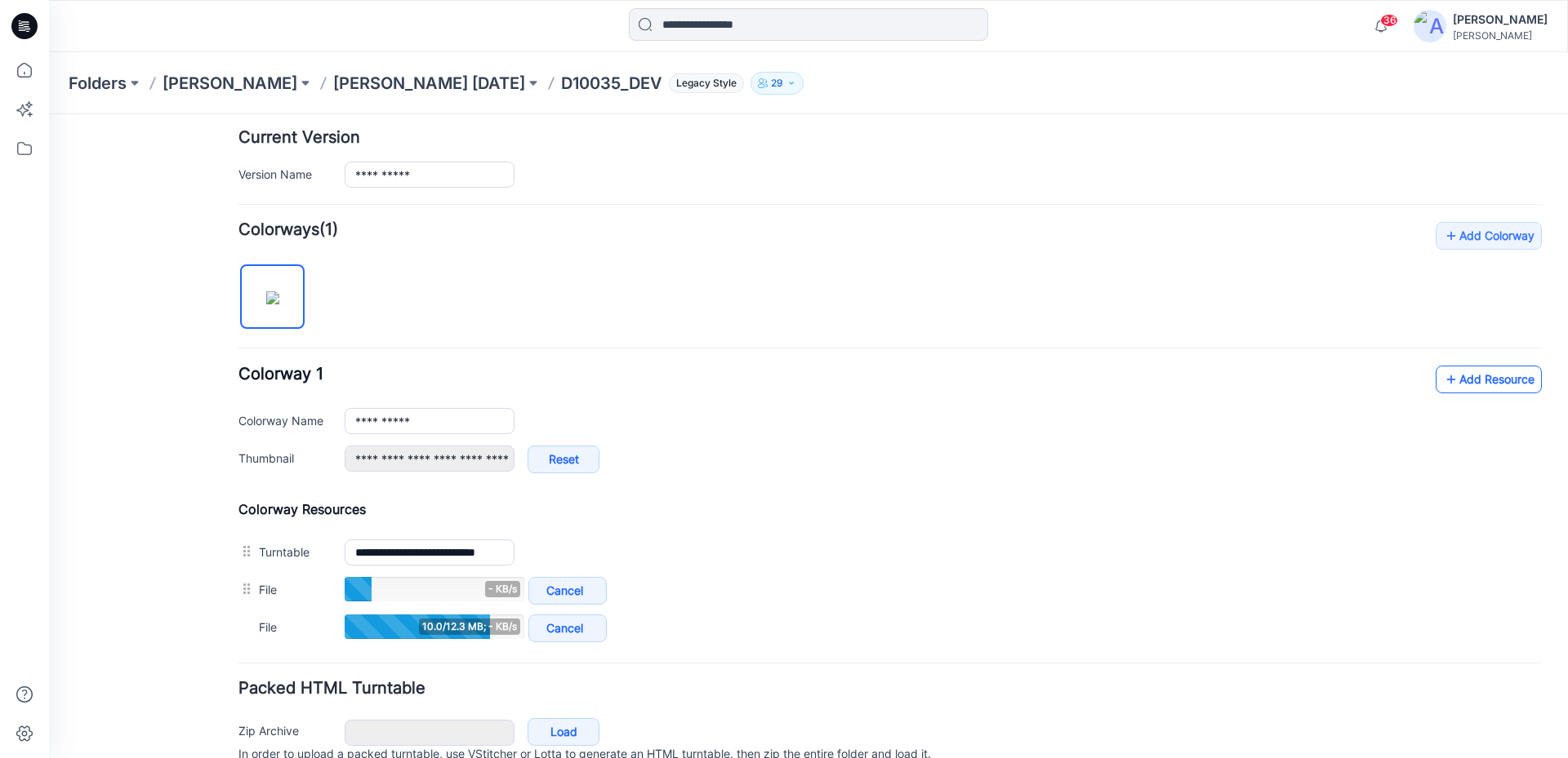
click at [1487, 382] on link "Add Resource" at bounding box center [1488, 379] width 106 height 27
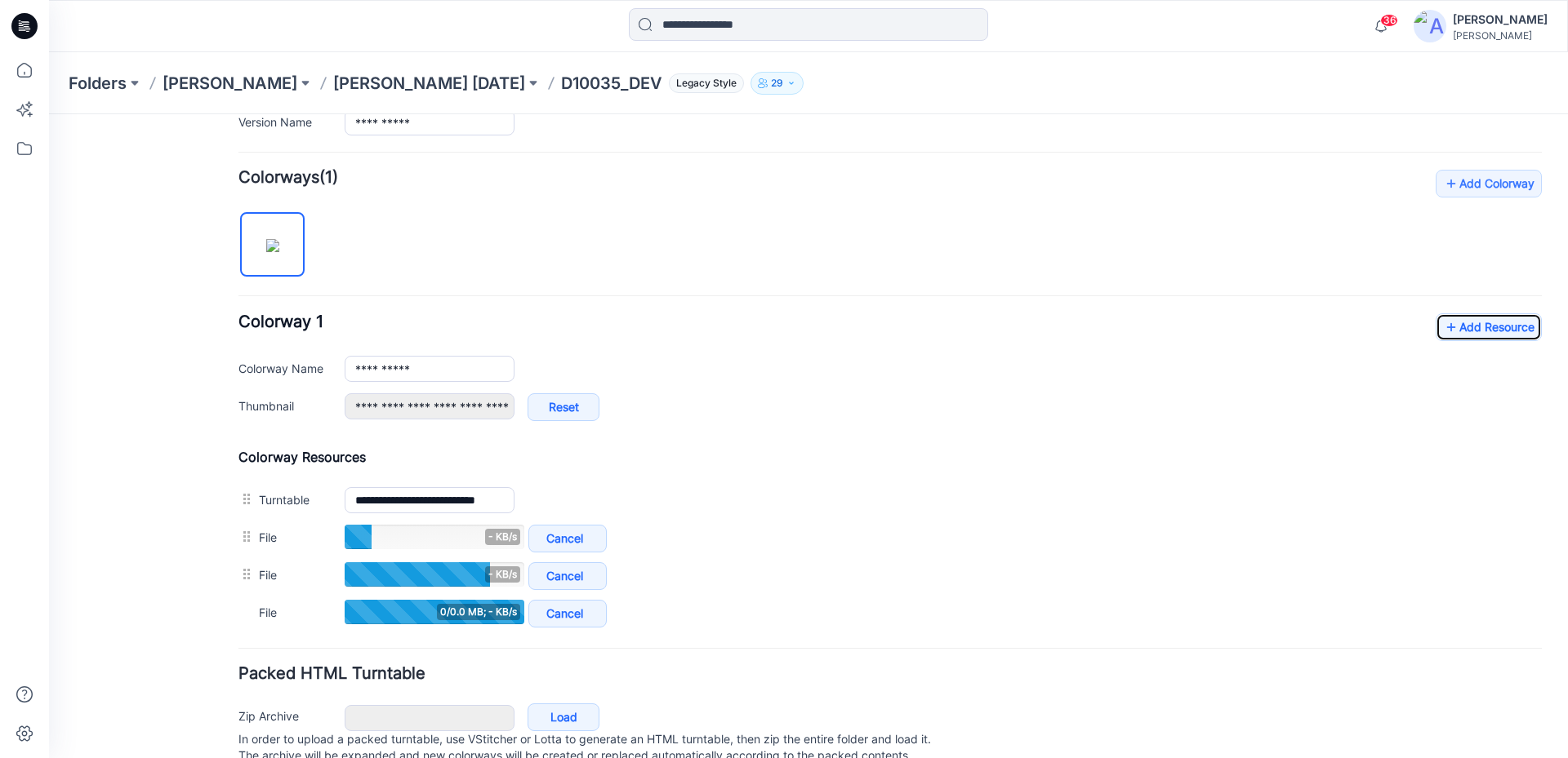
scroll to position [515, 0]
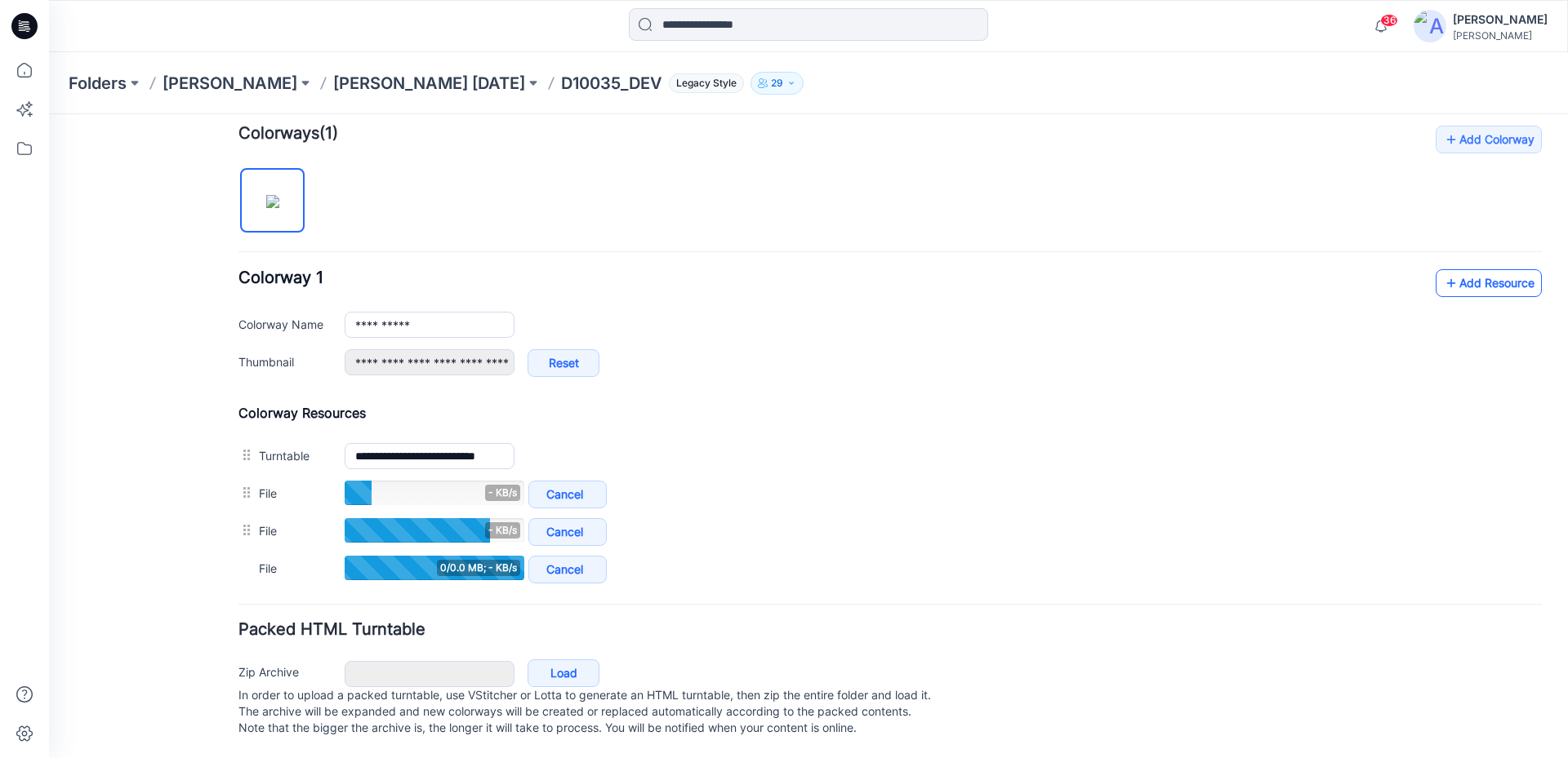
click at [1475, 269] on link "Add Resource" at bounding box center [1488, 282] width 106 height 27
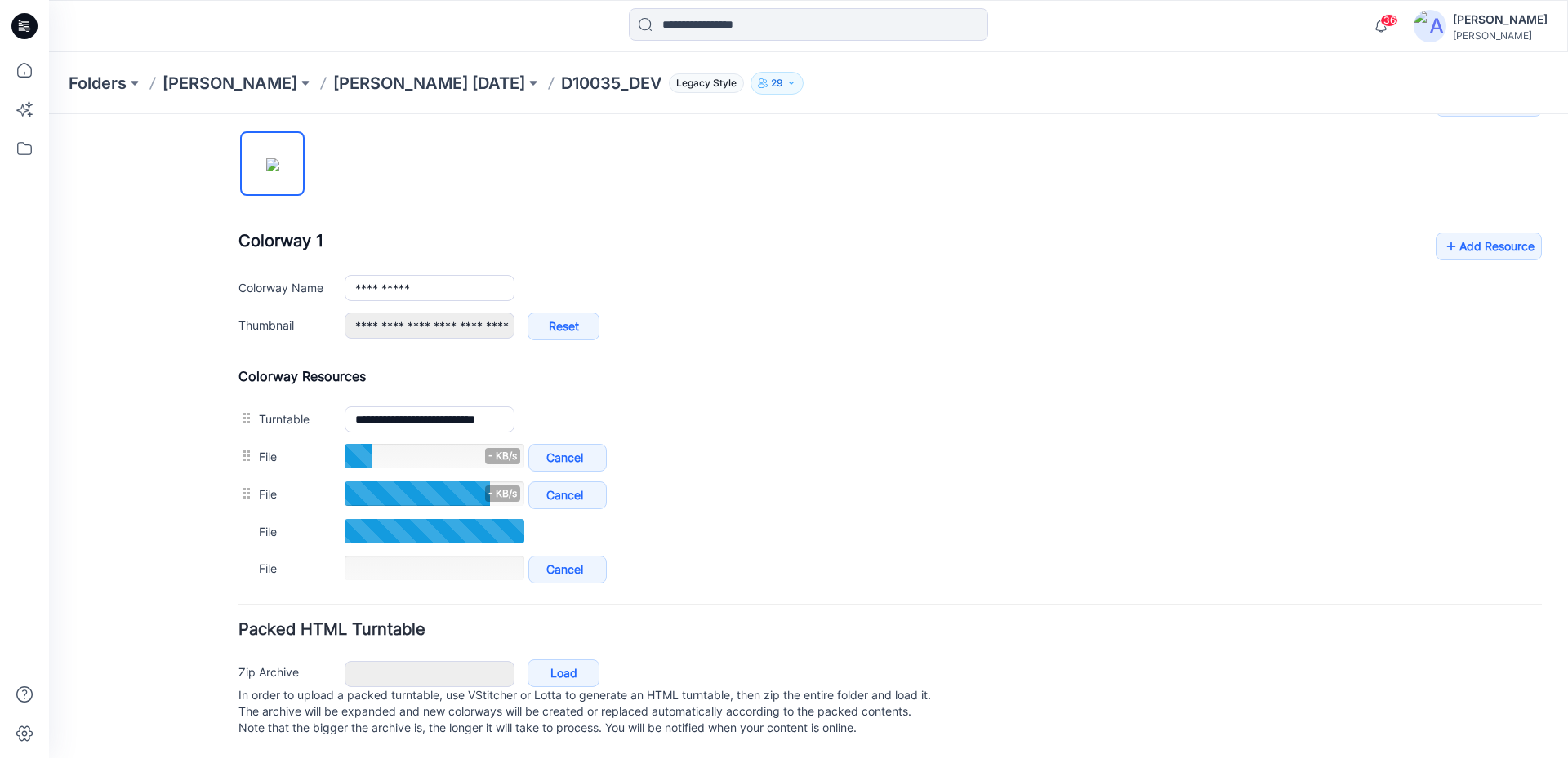
scroll to position [552, 0]
click at [1504, 233] on link "Add Resource" at bounding box center [1488, 246] width 106 height 27
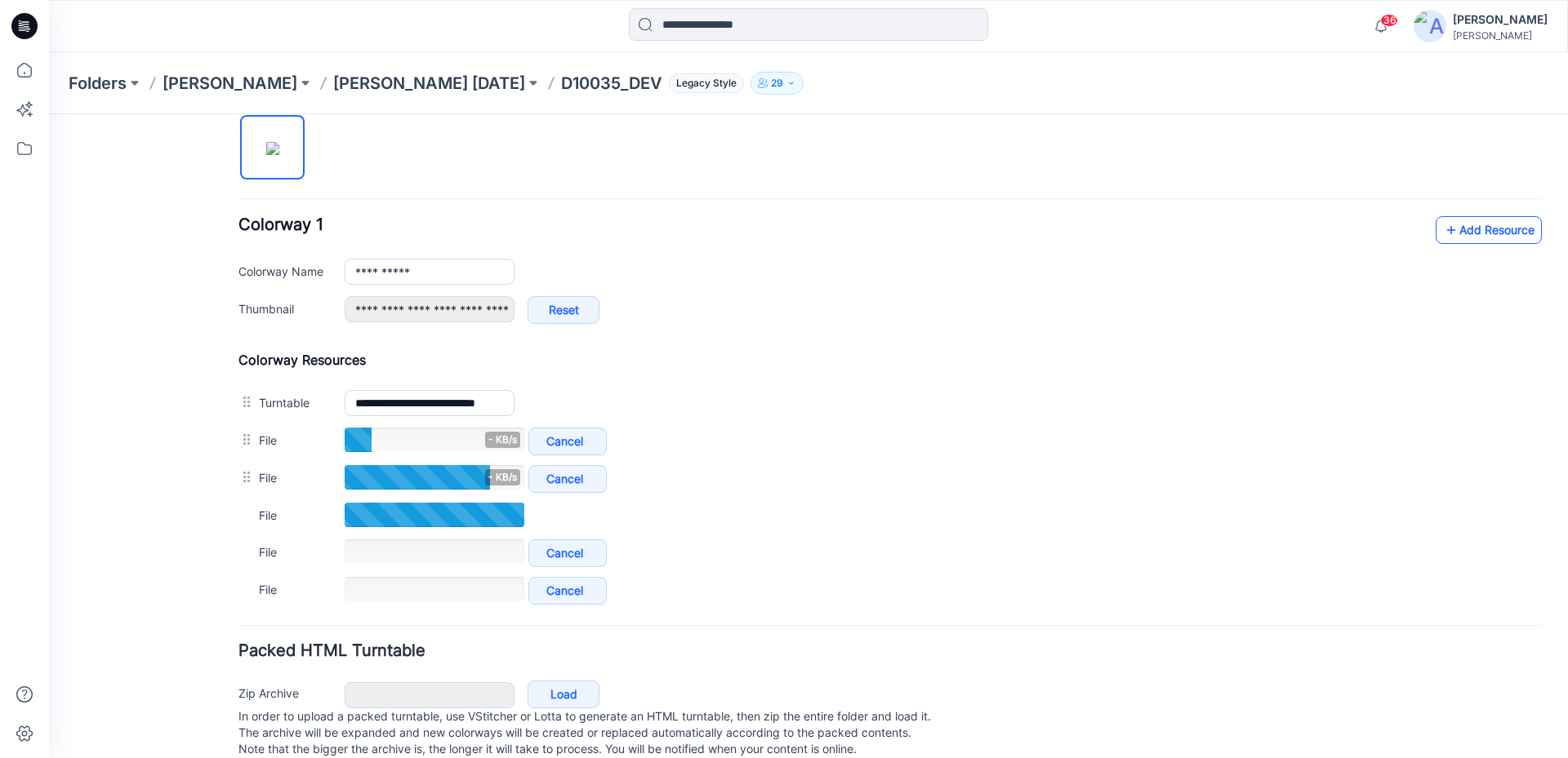
click at [1475, 224] on link "Add Resource" at bounding box center [1488, 229] width 106 height 27
